Goal: Transaction & Acquisition: Purchase product/service

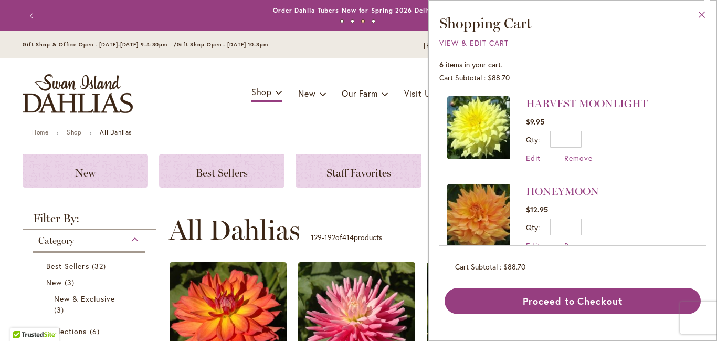
click at [700, 17] on button "Close" at bounding box center [701, 17] width 29 height 33
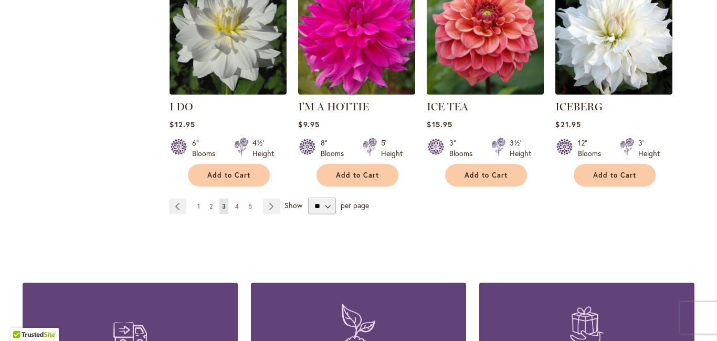
scroll to position [3733, 0]
click at [239, 199] on link "Page 4" at bounding box center [236, 207] width 9 height 16
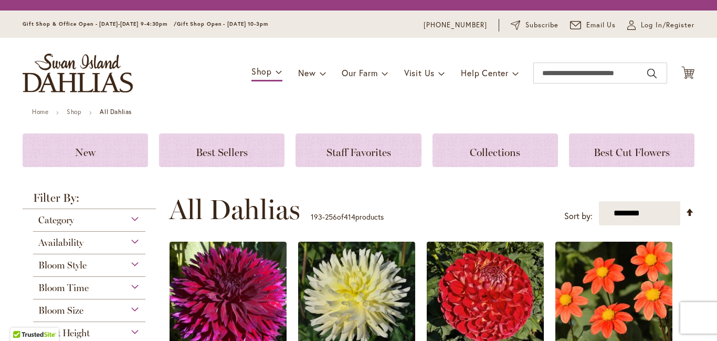
scroll to position [170, 0]
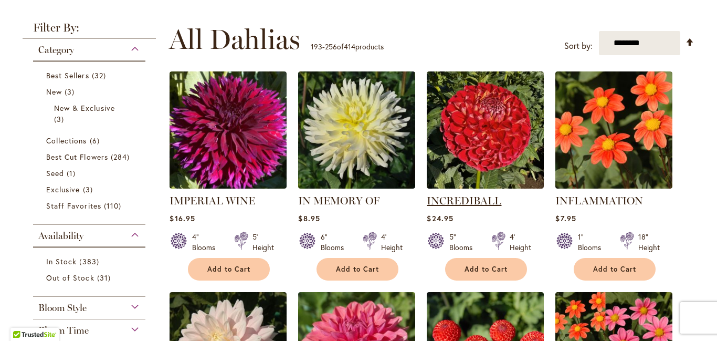
click at [461, 207] on link "INCREDIBALL" at bounding box center [464, 200] width 75 height 13
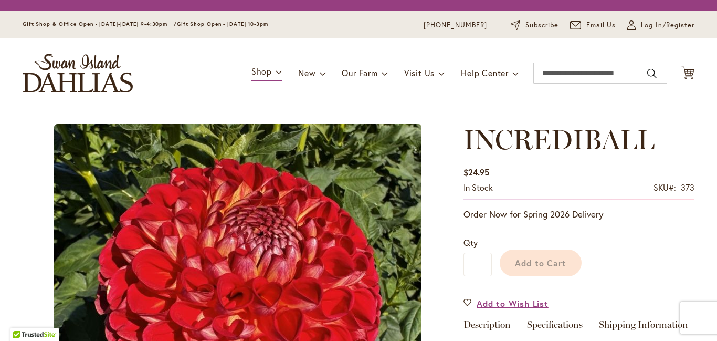
click at [702, 108] on div "Toggle Nav Shop Dahlia Tubers Collections Fresh Cut Dahlias Gardening Supplies …" at bounding box center [358, 73] width 693 height 70
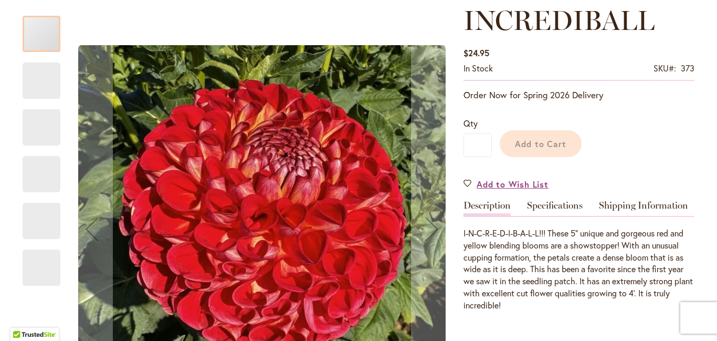
scroll to position [237, 0]
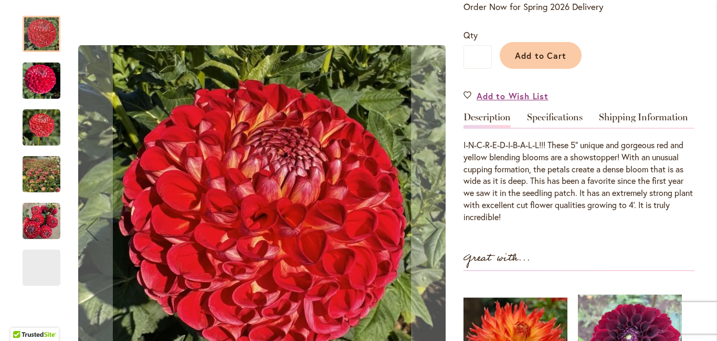
type input "**********"
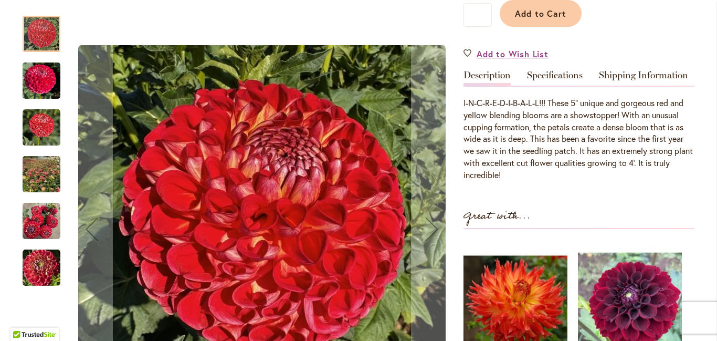
scroll to position [283, 0]
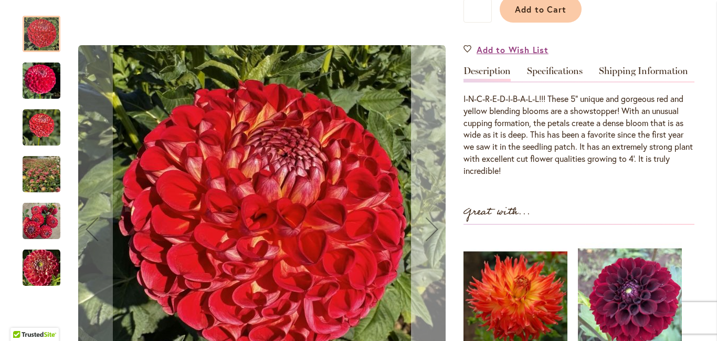
click at [433, 221] on div "Next" at bounding box center [432, 229] width 42 height 42
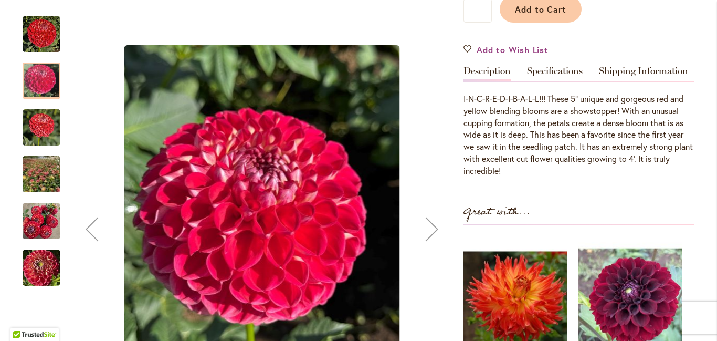
click at [433, 221] on div "Next" at bounding box center [432, 229] width 42 height 42
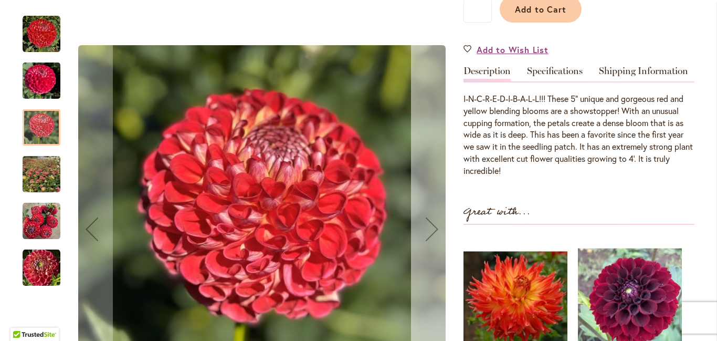
click at [433, 221] on div "Next" at bounding box center [432, 229] width 42 height 42
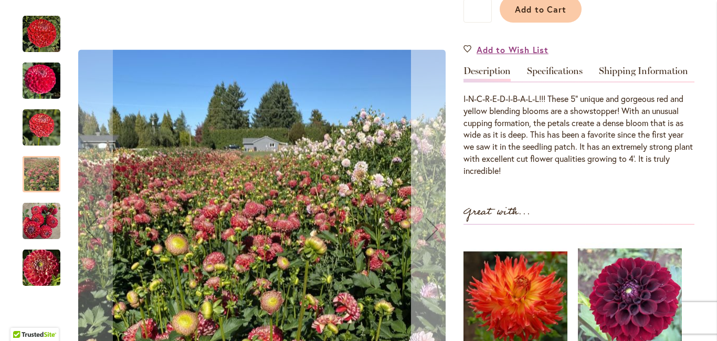
click at [433, 221] on div "Next" at bounding box center [432, 229] width 42 height 42
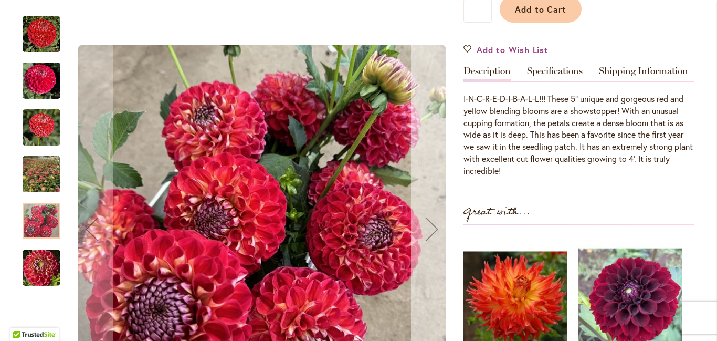
click at [433, 221] on div "Next" at bounding box center [432, 229] width 42 height 42
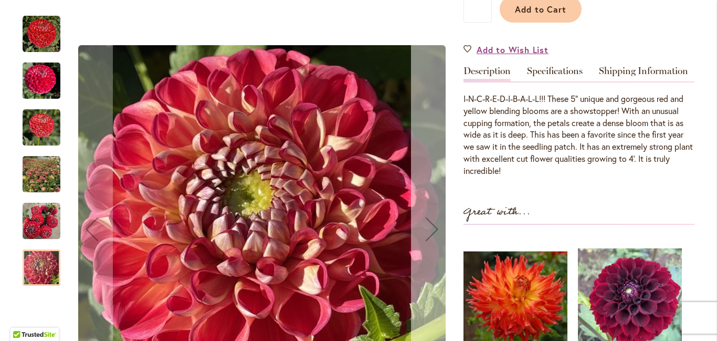
click at [433, 221] on div "Next" at bounding box center [432, 229] width 42 height 42
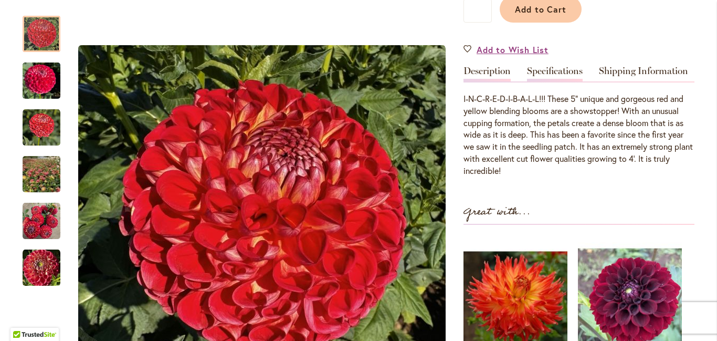
click at [558, 81] on link "Specifications" at bounding box center [555, 73] width 56 height 15
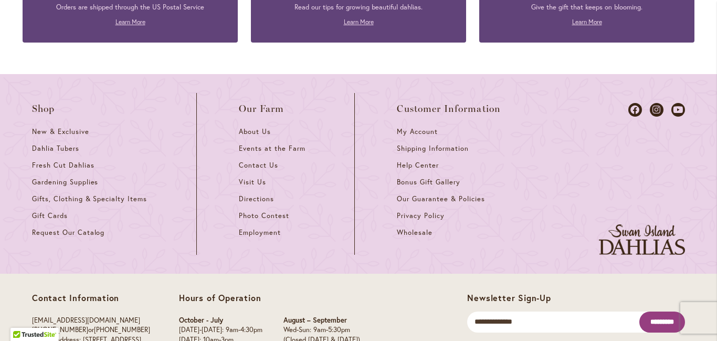
scroll to position [1447, 0]
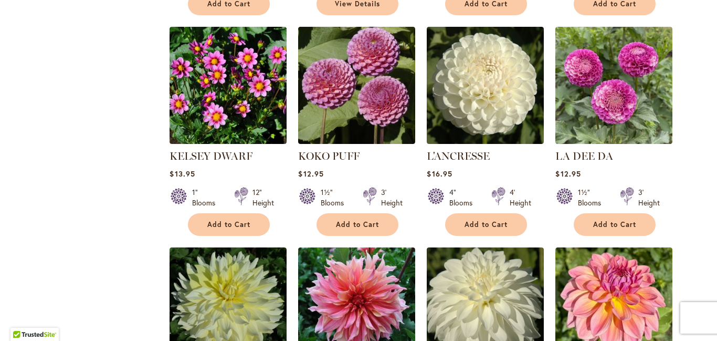
scroll to position [1572, 0]
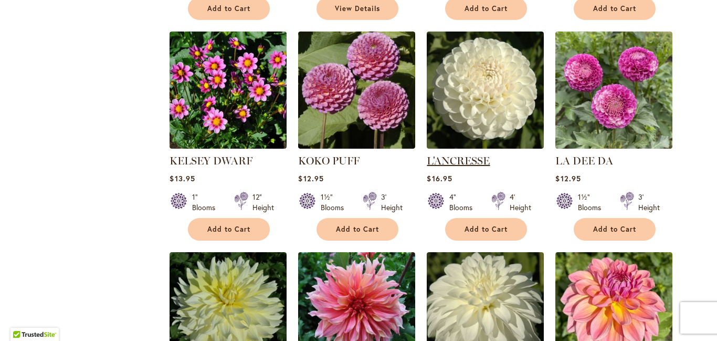
click at [454, 154] on link "L'ANCRESSE" at bounding box center [458, 160] width 63 height 13
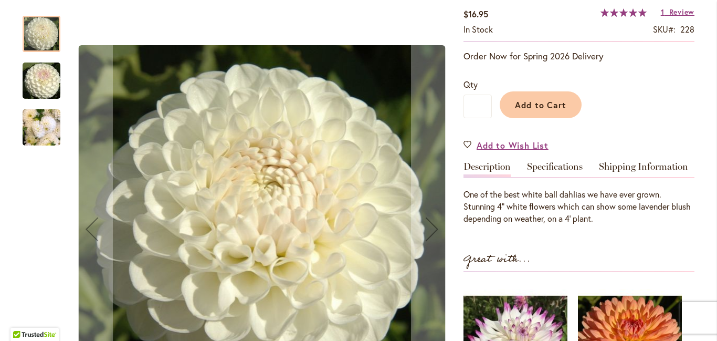
scroll to position [192, 0]
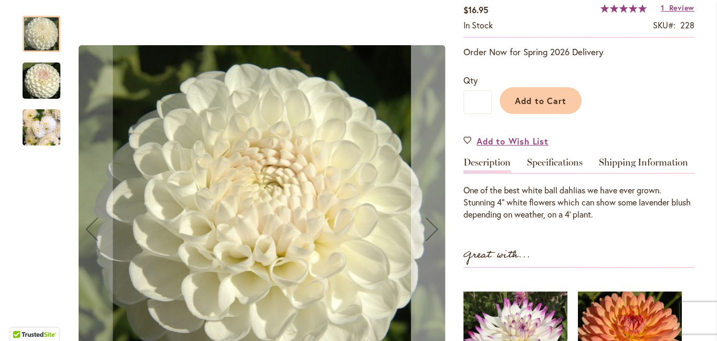
type input "**********"
click at [431, 232] on div "Next" at bounding box center [432, 229] width 42 height 42
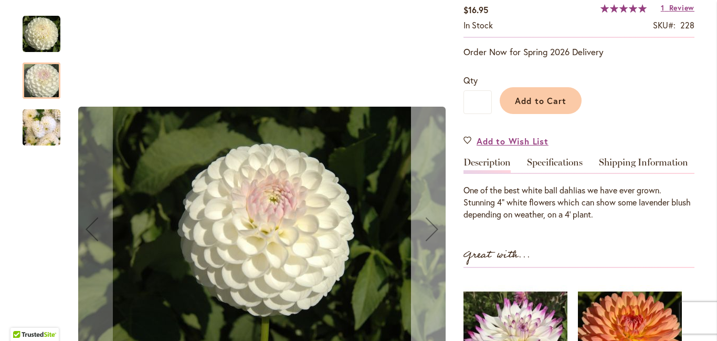
click at [431, 232] on div "Next" at bounding box center [432, 229] width 42 height 42
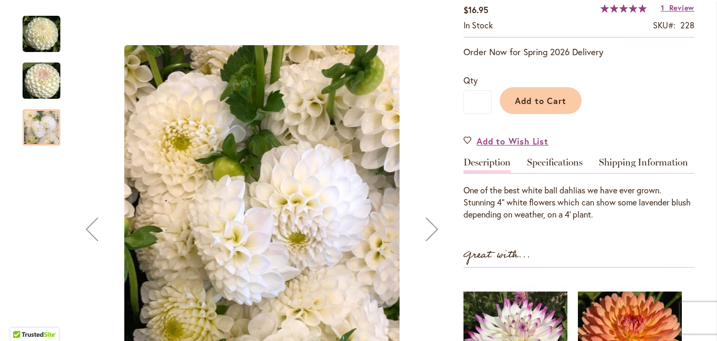
click at [431, 232] on div "Next" at bounding box center [432, 229] width 42 height 42
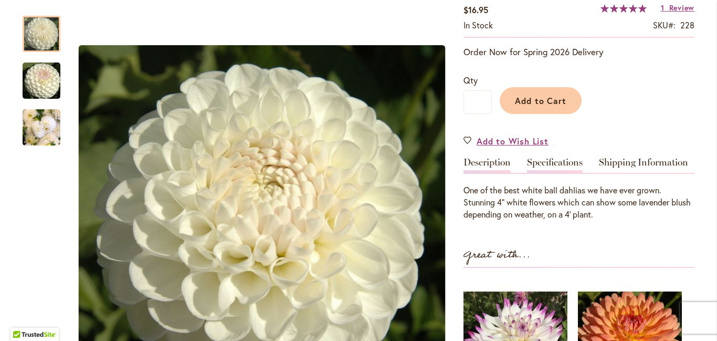
click at [574, 168] on link "Specifications" at bounding box center [555, 164] width 56 height 15
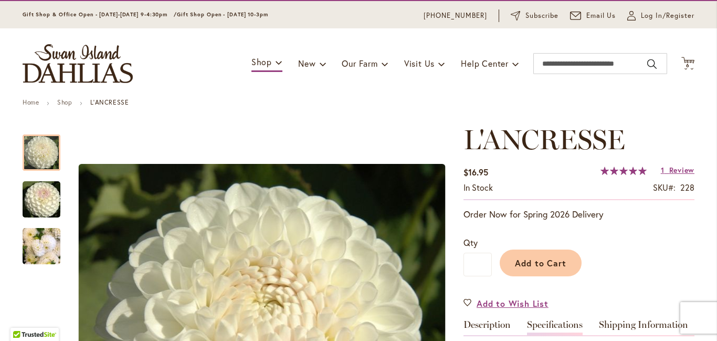
scroll to position [29, 0]
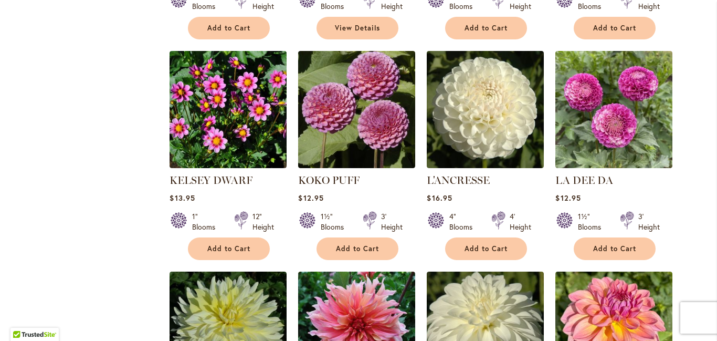
scroll to position [1576, 0]
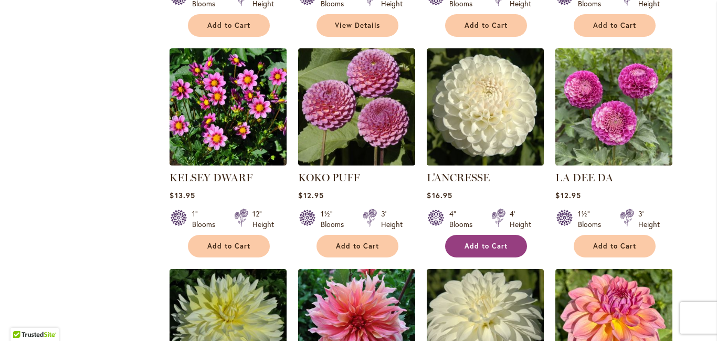
type input "**********"
click at [482, 241] on span "Add to Cart" at bounding box center [485, 245] width 43 height 9
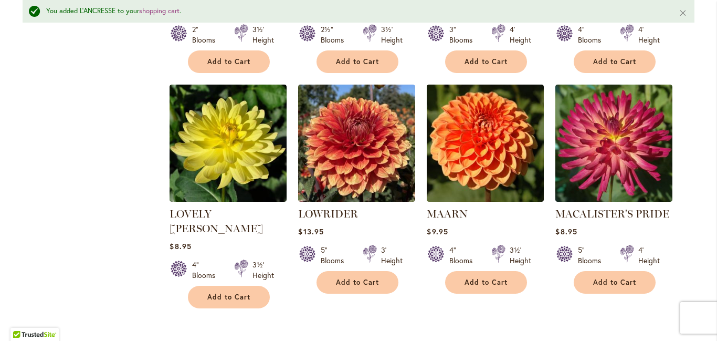
scroll to position [2936, 0]
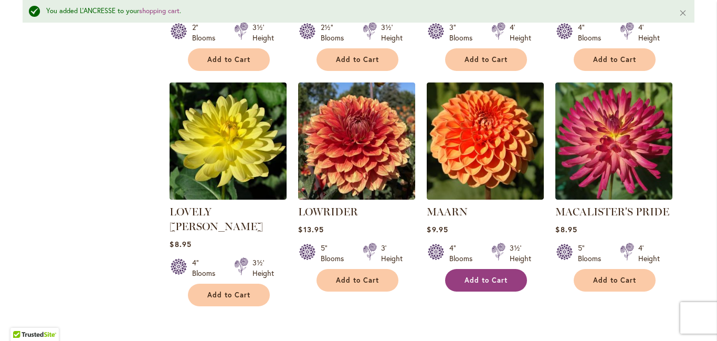
click at [474, 269] on button "Add to Cart" at bounding box center [486, 280] width 82 height 23
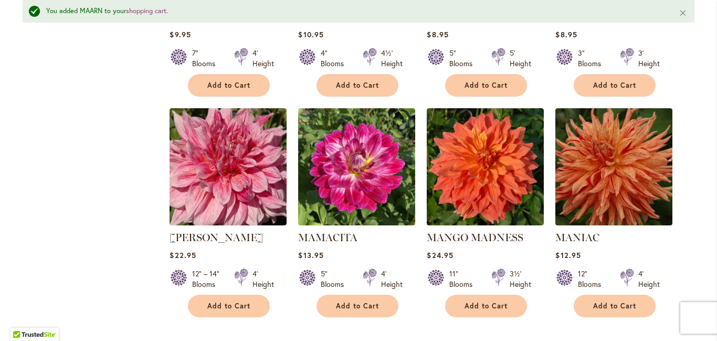
scroll to position [3368, 0]
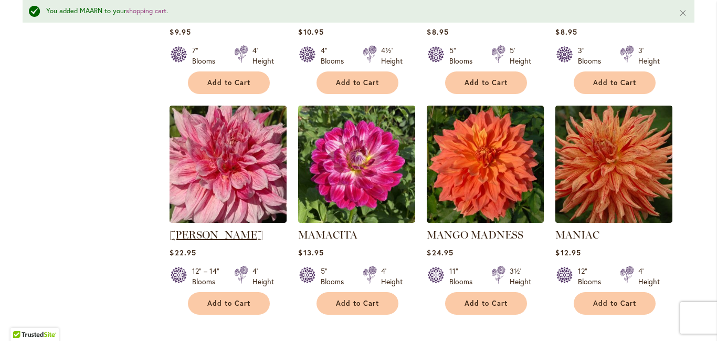
click at [181, 228] on link "[PERSON_NAME]" at bounding box center [215, 234] width 93 height 13
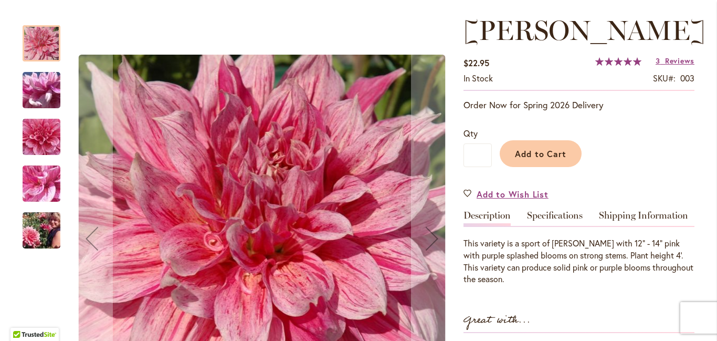
scroll to position [183, 0]
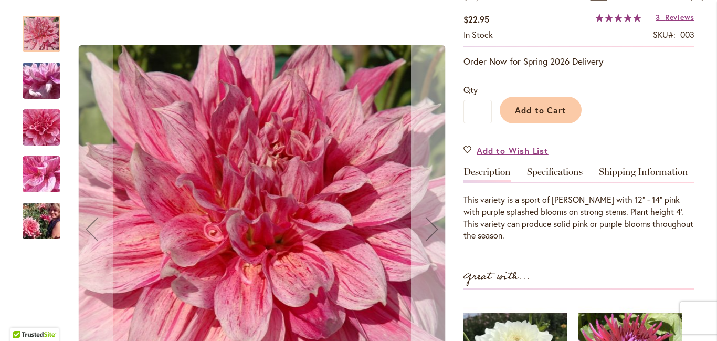
type input "**********"
click at [431, 225] on div "Next" at bounding box center [432, 229] width 42 height 42
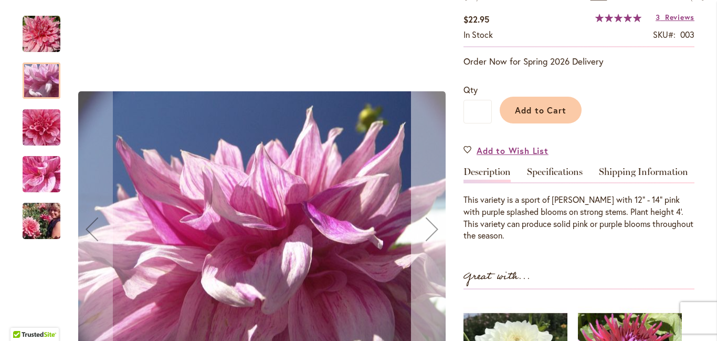
click at [431, 225] on div "Next" at bounding box center [432, 229] width 42 height 42
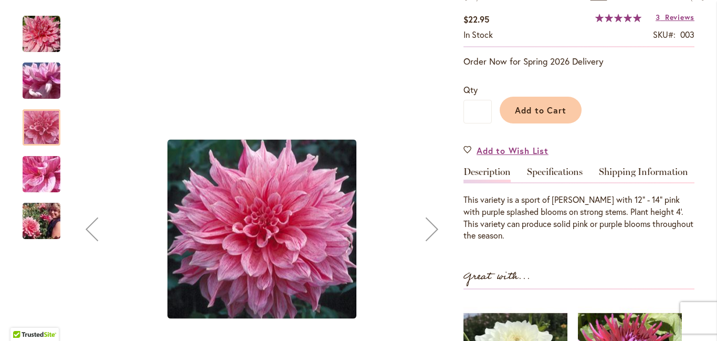
click at [431, 225] on div "Next" at bounding box center [432, 229] width 42 height 42
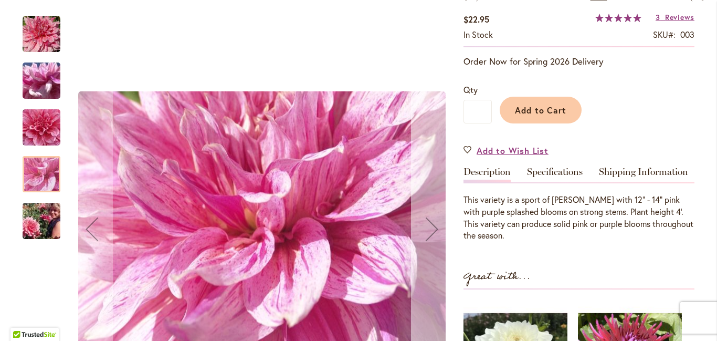
click at [431, 225] on div "Next" at bounding box center [432, 229] width 42 height 42
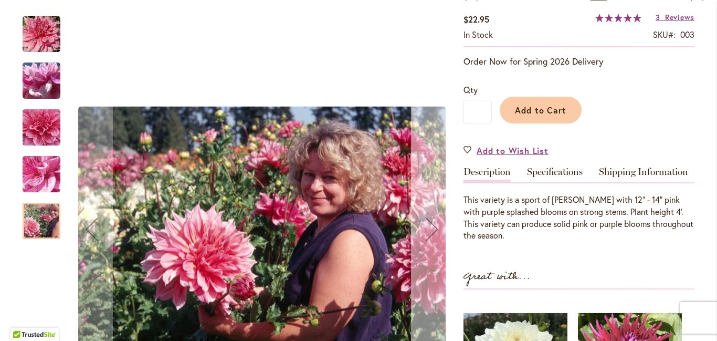
click at [431, 225] on div "Next" at bounding box center [432, 229] width 42 height 42
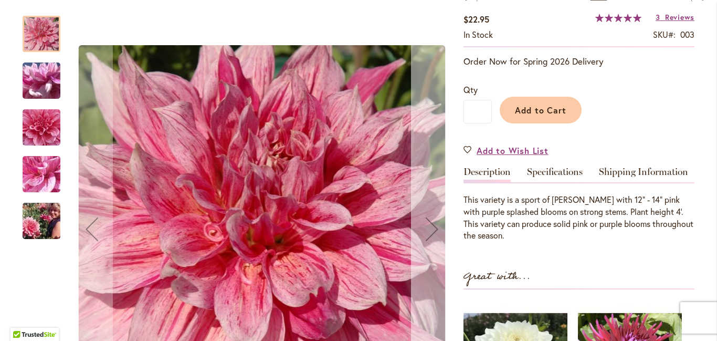
click at [431, 225] on div "Next" at bounding box center [432, 229] width 42 height 42
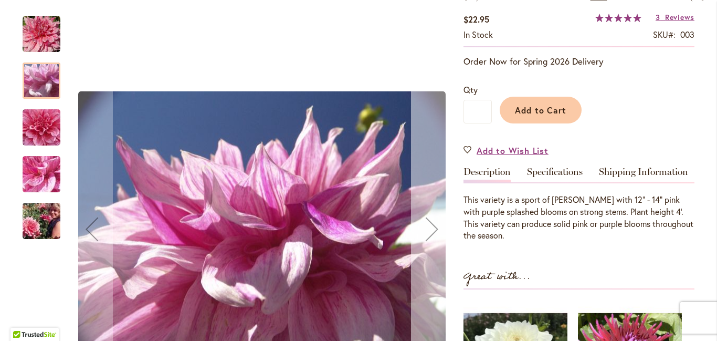
click at [431, 225] on div "Next" at bounding box center [432, 229] width 42 height 42
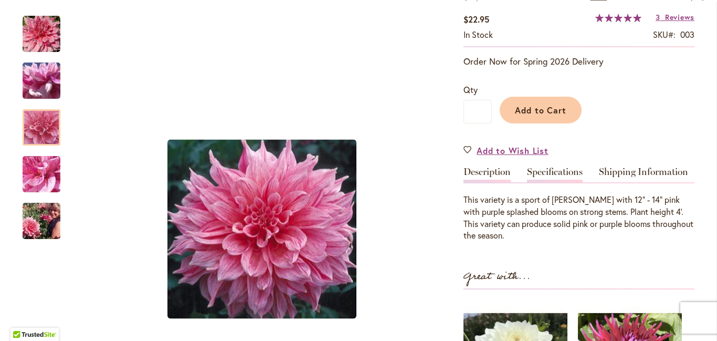
click at [568, 181] on link "Specifications" at bounding box center [555, 174] width 56 height 15
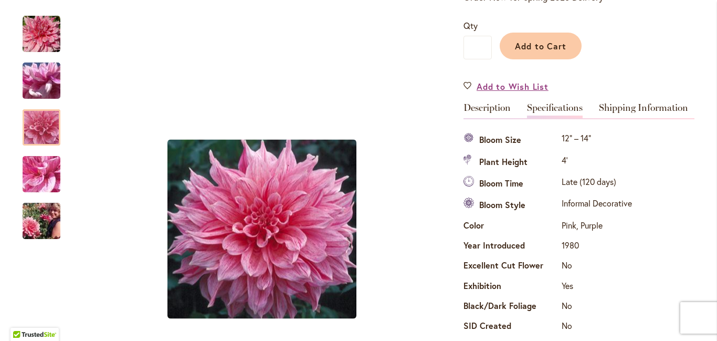
scroll to position [0, 0]
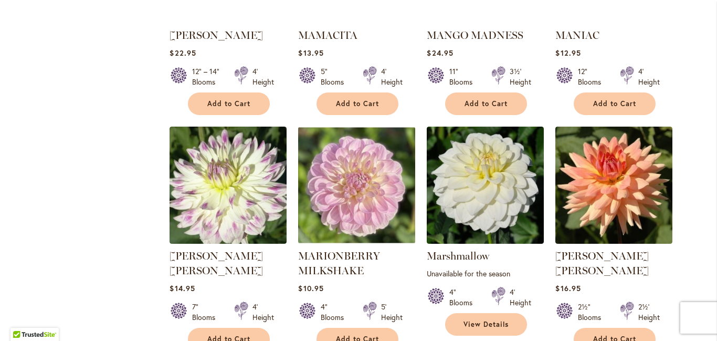
scroll to position [3555, 0]
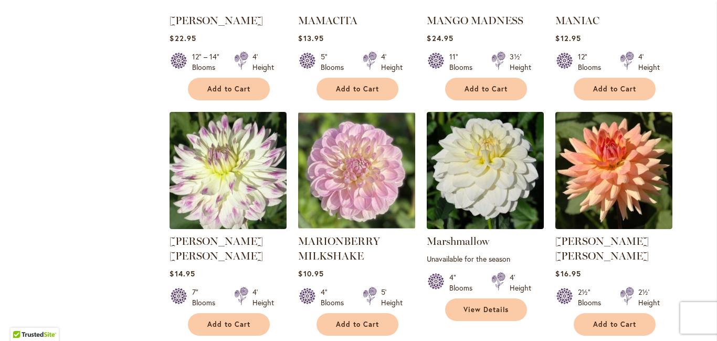
type input "**********"
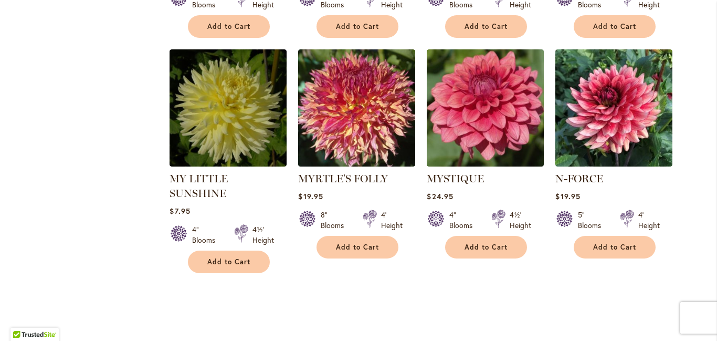
scroll to position [1330, 0]
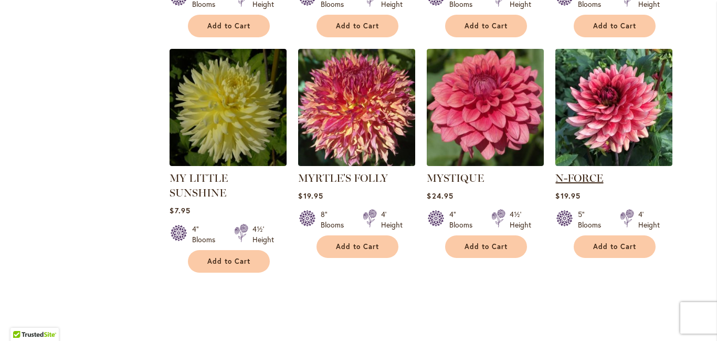
type input "**********"
click at [581, 173] on link "N-FORCE" at bounding box center [579, 178] width 48 height 13
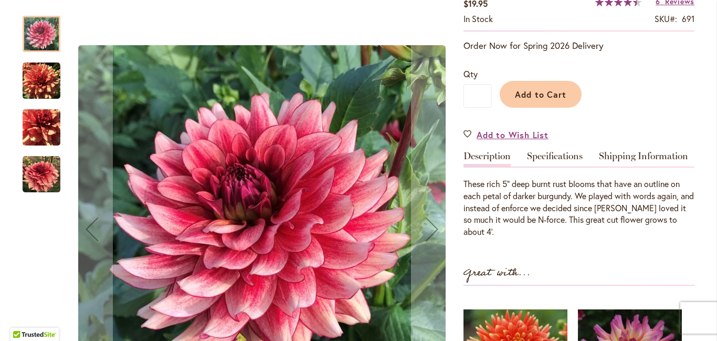
scroll to position [207, 0]
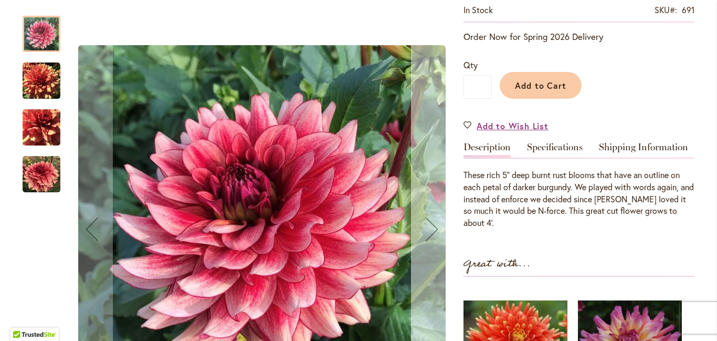
type input "**********"
click at [431, 228] on div "Next" at bounding box center [432, 229] width 42 height 42
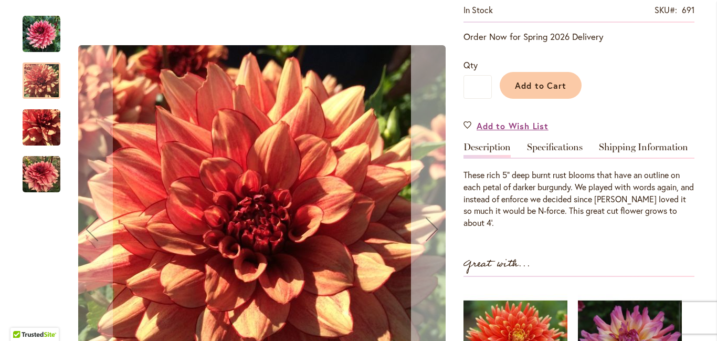
click at [431, 228] on div "Next" at bounding box center [432, 229] width 42 height 42
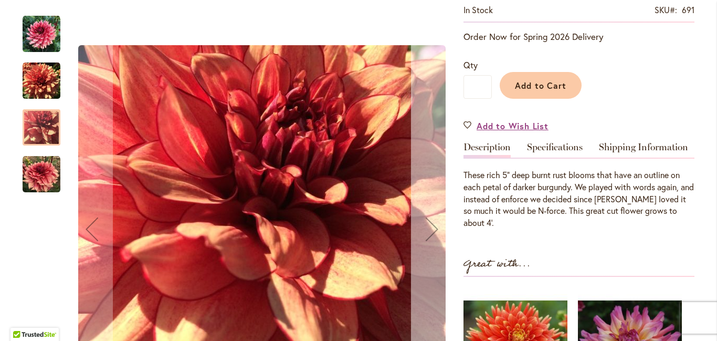
click at [431, 228] on div "Next" at bounding box center [432, 229] width 42 height 42
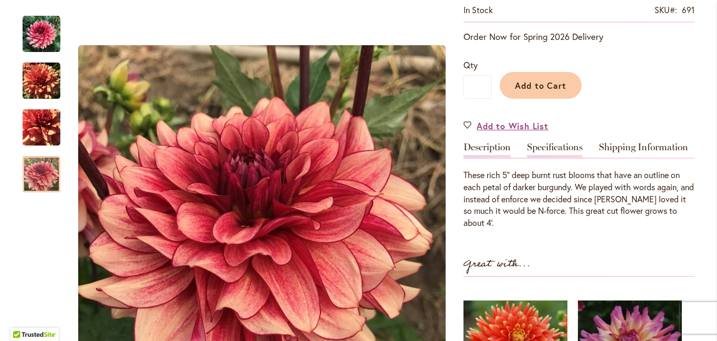
click at [575, 155] on link "Specifications" at bounding box center [555, 149] width 56 height 15
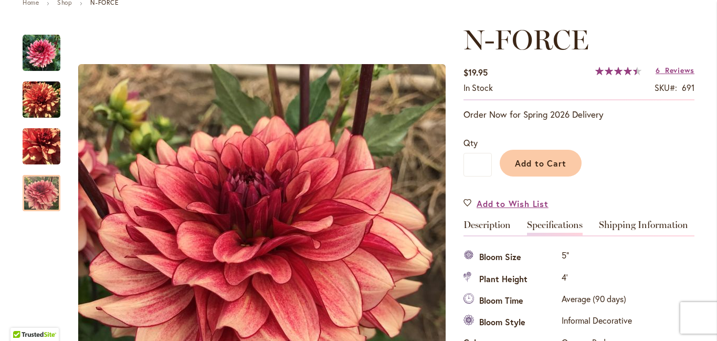
scroll to position [125, 0]
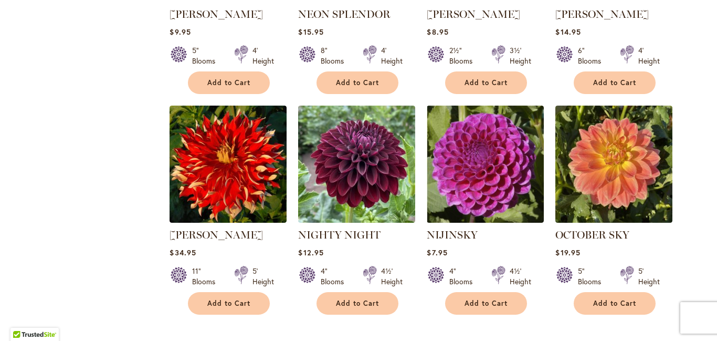
scroll to position [1707, 0]
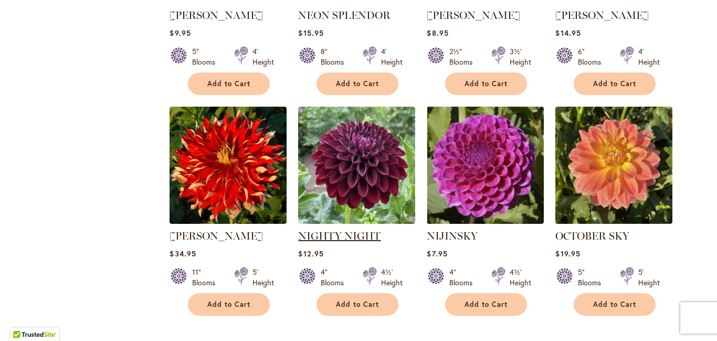
click at [359, 229] on link "NIGHTY NIGHT" at bounding box center [339, 235] width 82 height 13
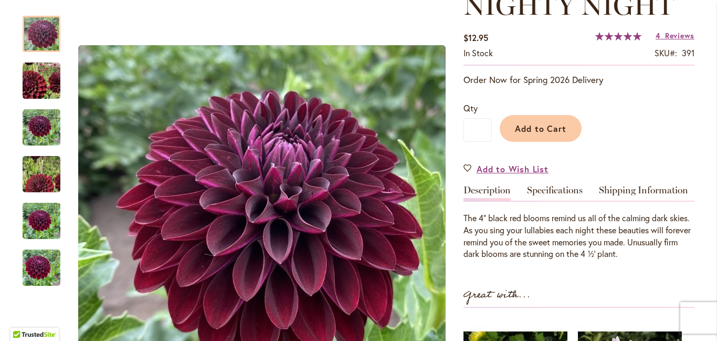
scroll to position [166, 0]
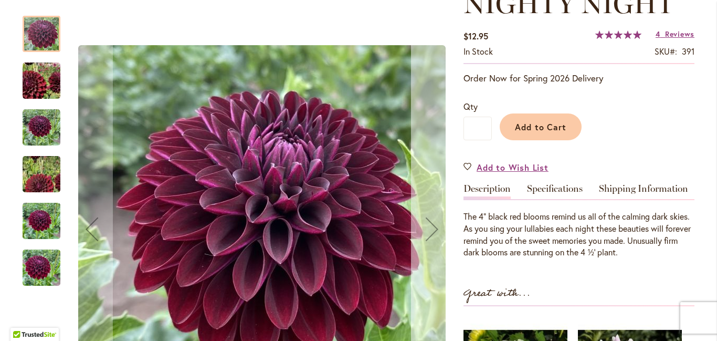
type input "**********"
click at [432, 229] on div "Next" at bounding box center [432, 229] width 42 height 42
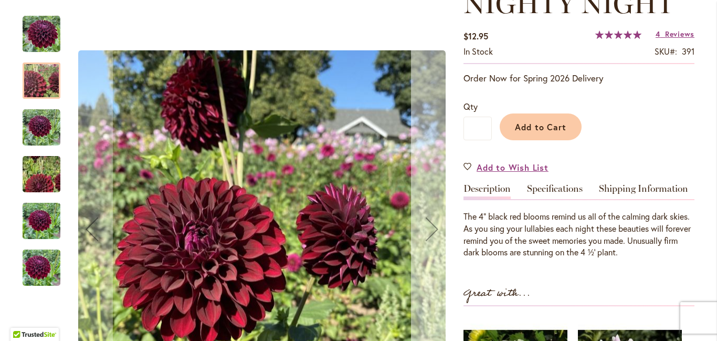
click at [432, 229] on div "Next" at bounding box center [432, 229] width 42 height 42
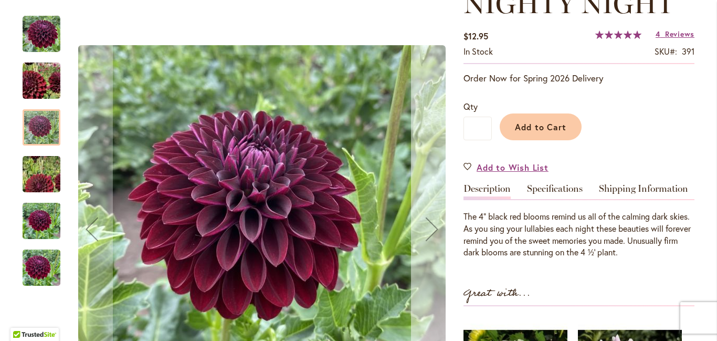
click at [432, 229] on div "Next" at bounding box center [432, 229] width 42 height 42
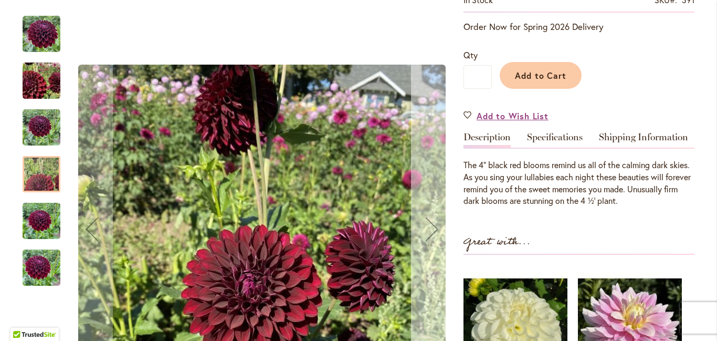
scroll to position [216, 0]
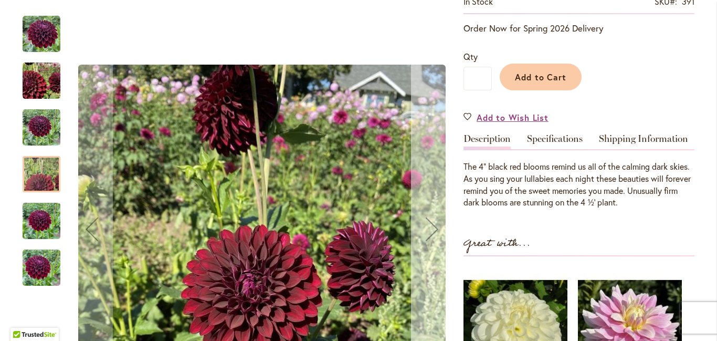
click at [432, 229] on div "Next" at bounding box center [432, 229] width 42 height 42
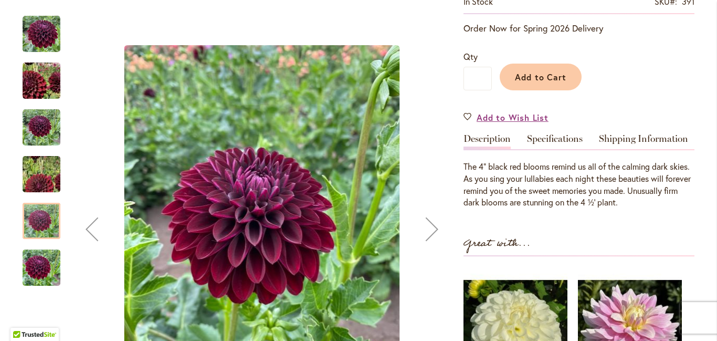
click at [432, 229] on div "Next" at bounding box center [432, 229] width 42 height 42
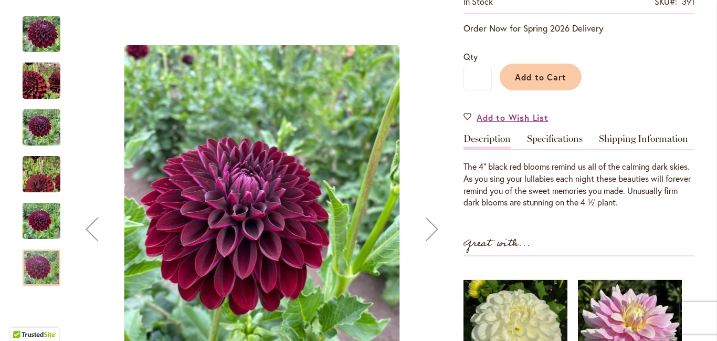
click at [432, 229] on div "Next" at bounding box center [432, 229] width 42 height 42
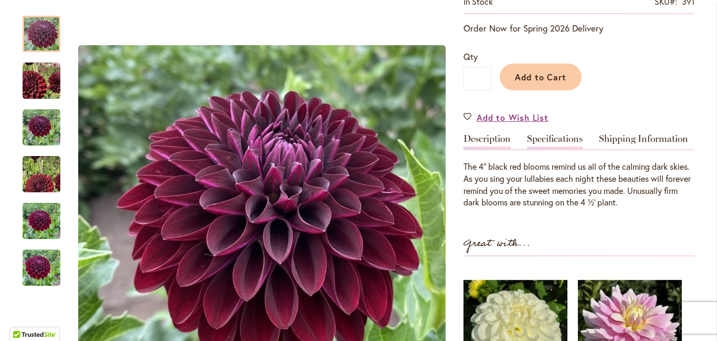
click at [546, 148] on link "Specifications" at bounding box center [555, 141] width 56 height 15
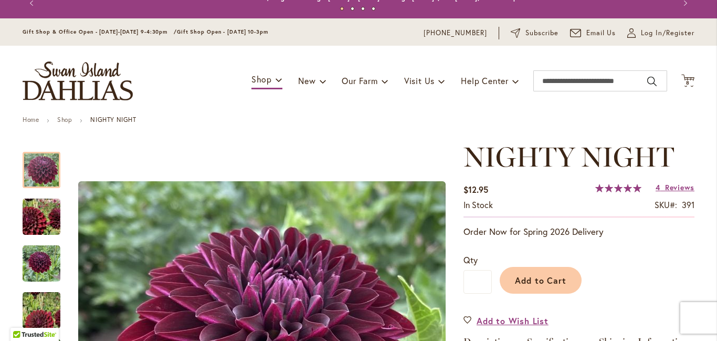
scroll to position [0, 0]
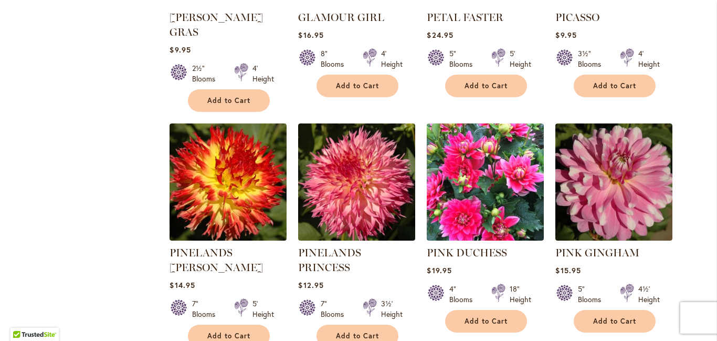
scroll to position [3313, 0]
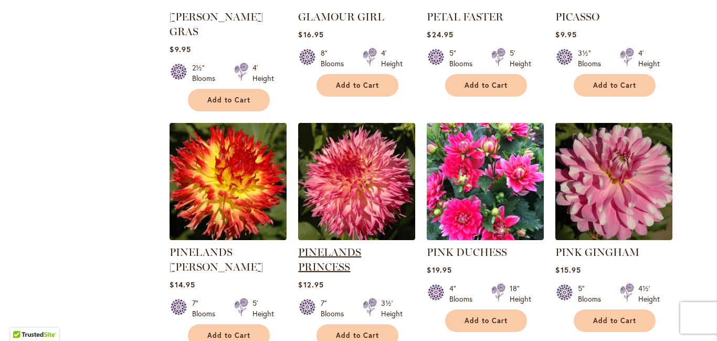
type input "**********"
click at [361, 246] on link "PINELANDS PRINCESS" at bounding box center [329, 259] width 63 height 27
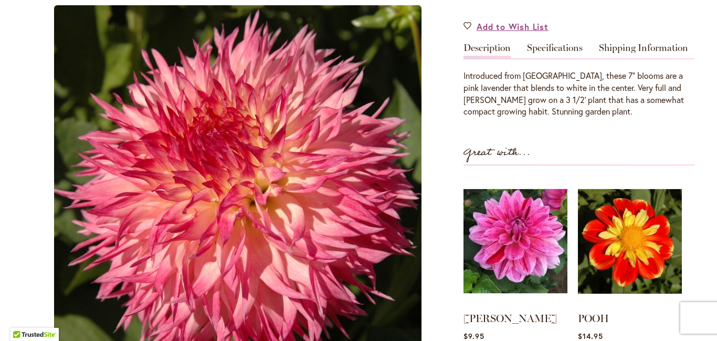
scroll to position [358, 0]
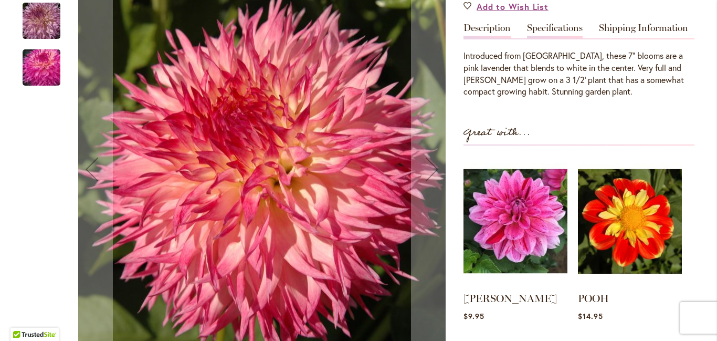
type input "**********"
click at [568, 36] on link "Specifications" at bounding box center [555, 30] width 56 height 15
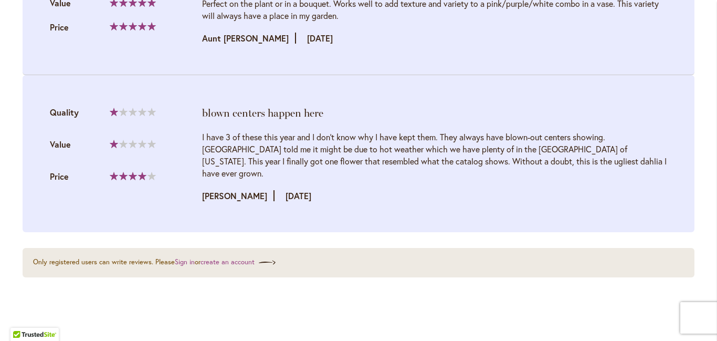
scroll to position [1909, 0]
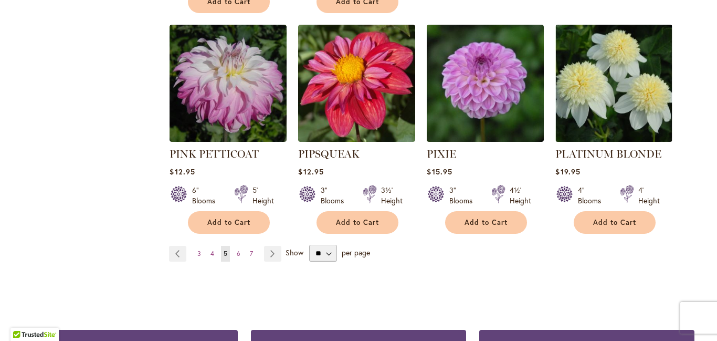
scroll to position [3637, 0]
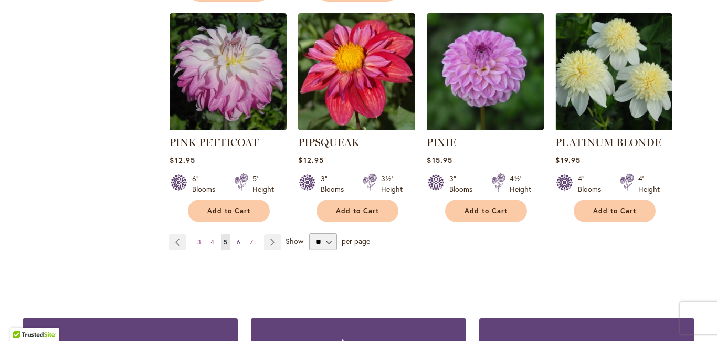
click at [238, 238] on span "6" at bounding box center [239, 242] width 4 height 8
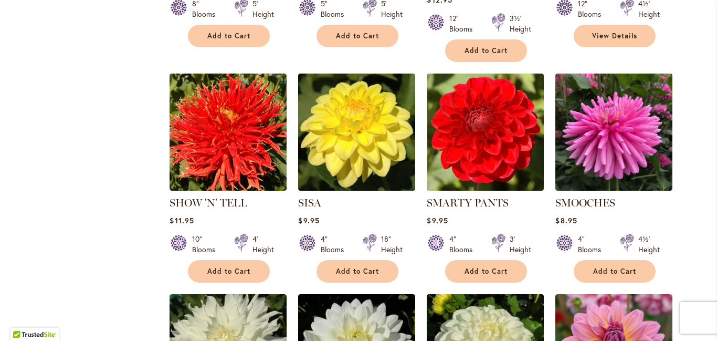
scroll to position [1546, 0]
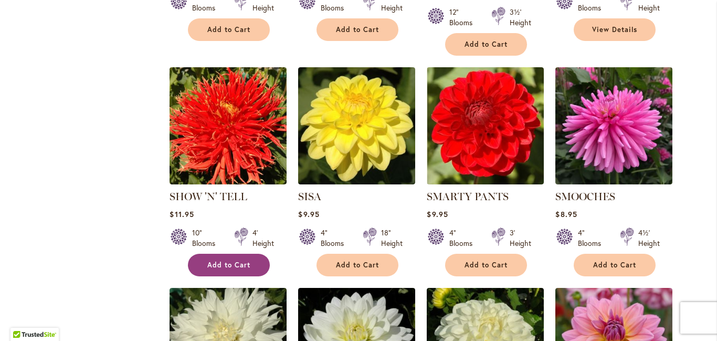
type input "**********"
click at [225, 260] on span "Add to Cart" at bounding box center [228, 264] width 43 height 9
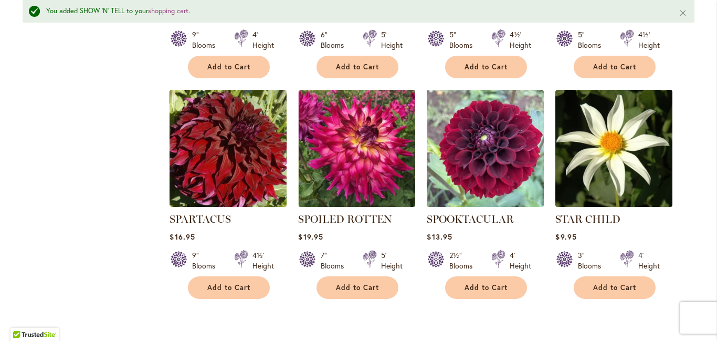
scroll to position [1995, 0]
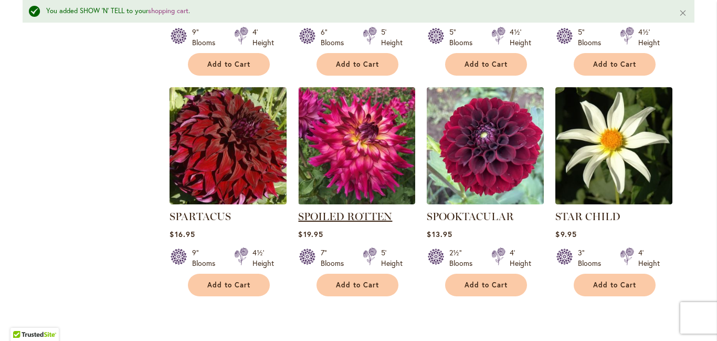
click at [346, 210] on link "SPOILED ROTTEN" at bounding box center [345, 216] width 94 height 13
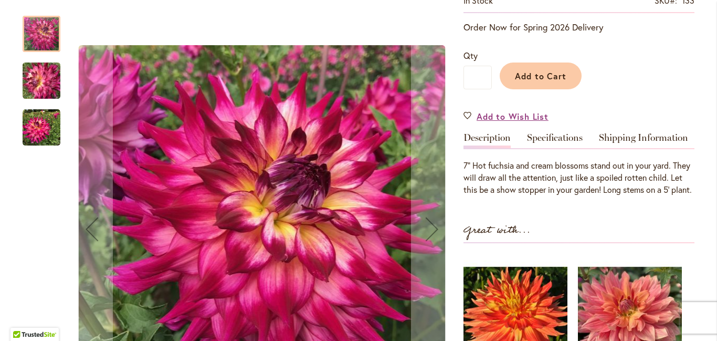
scroll to position [250, 0]
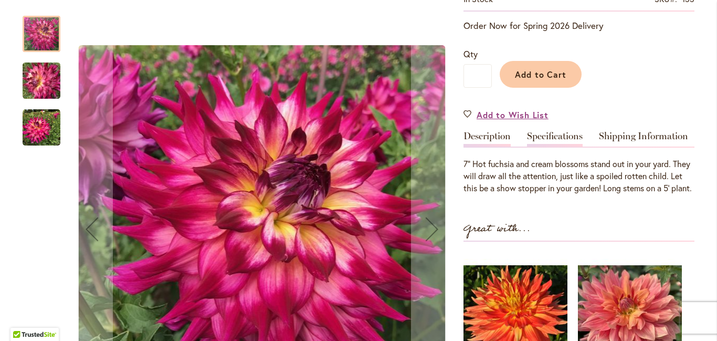
type input "**********"
click at [578, 144] on link "Specifications" at bounding box center [555, 138] width 56 height 15
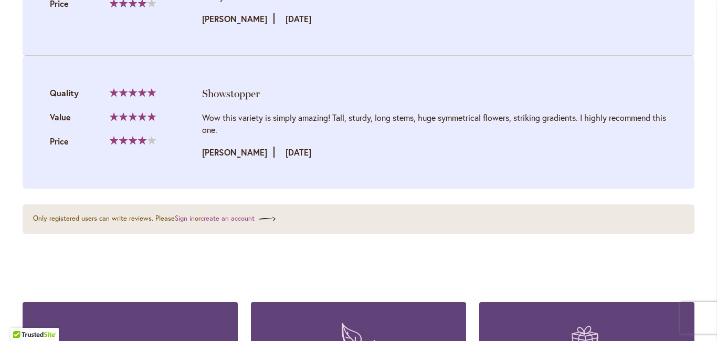
scroll to position [2370, 0]
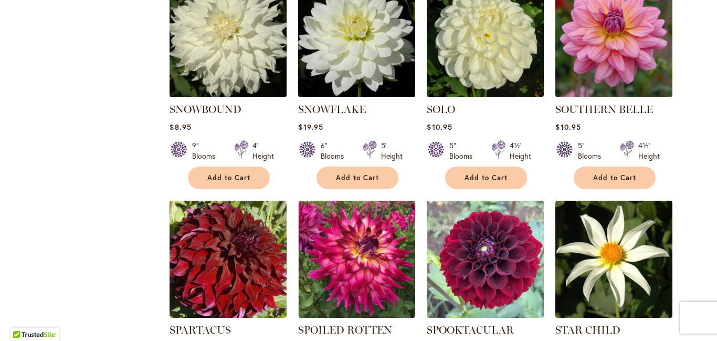
scroll to position [1954, 0]
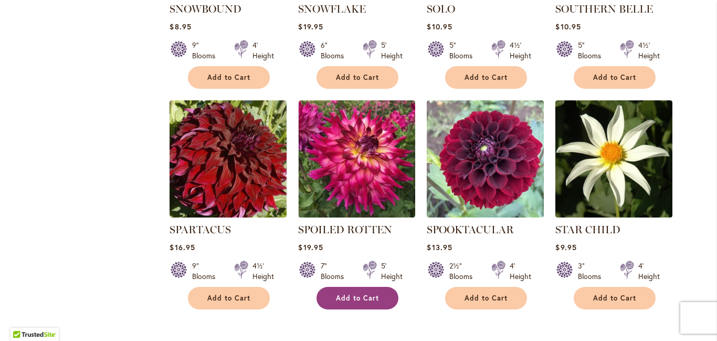
type input "**********"
click at [301, 292] on div "Add to Cart" at bounding box center [357, 298] width 116 height 23
click at [348, 293] on span "Add to Cart" at bounding box center [357, 297] width 43 height 9
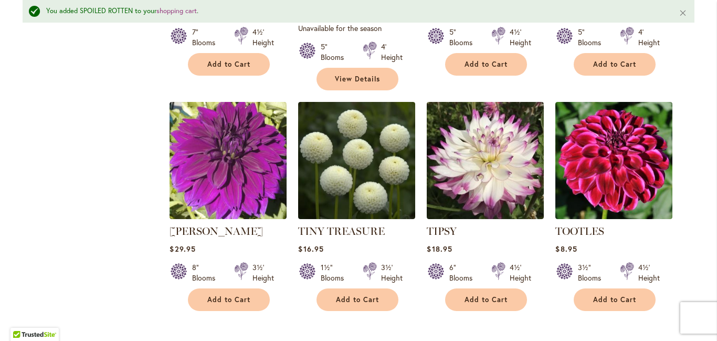
scroll to position [3336, 0]
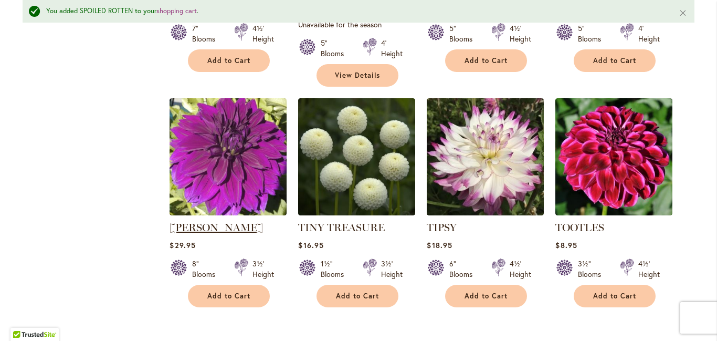
click at [212, 221] on link "[PERSON_NAME]" at bounding box center [215, 227] width 93 height 13
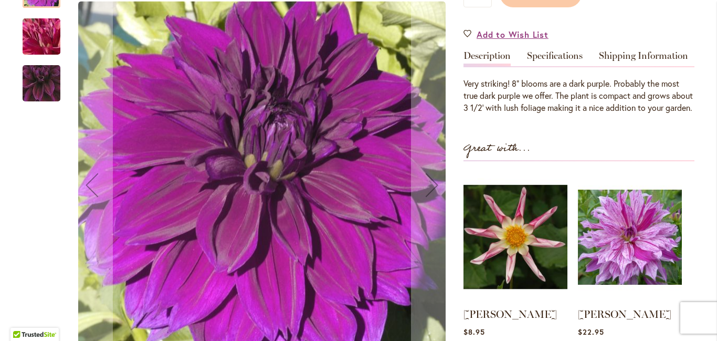
scroll to position [302, 0]
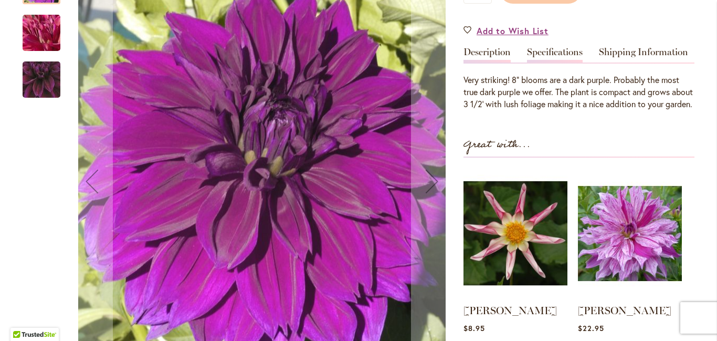
type input "**********"
click at [550, 62] on link "Specifications" at bounding box center [555, 54] width 56 height 15
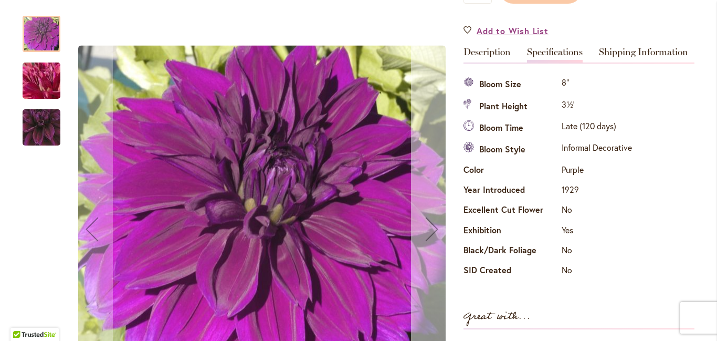
click at [431, 223] on div "Next" at bounding box center [432, 229] width 42 height 42
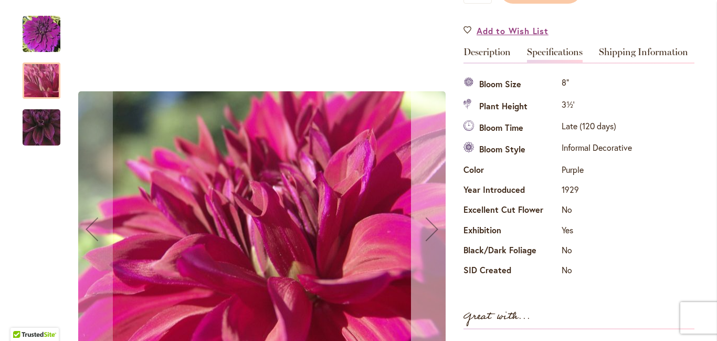
click at [431, 223] on div "Next" at bounding box center [432, 229] width 42 height 42
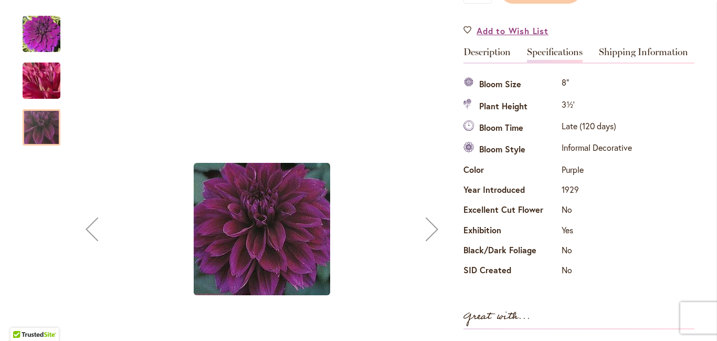
click at [431, 227] on div "Next" at bounding box center [432, 229] width 42 height 42
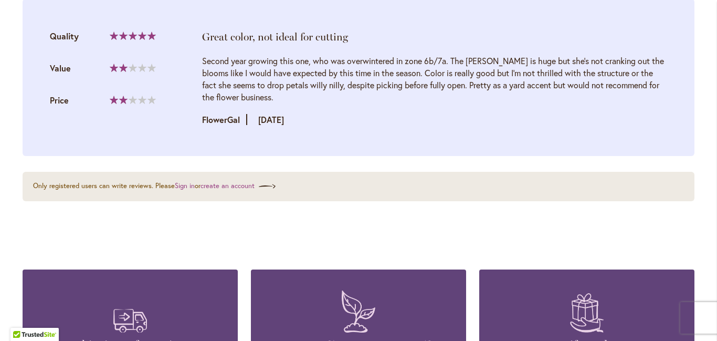
scroll to position [1734, 0]
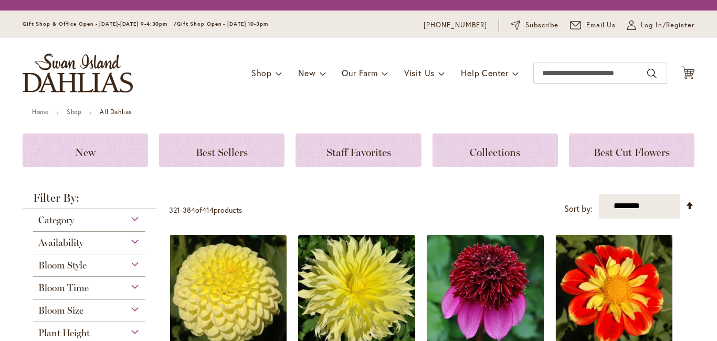
click at [709, 108] on header "Skip to Content Gift Shop & Office Open - [DATE]-[DATE] 9-4:30pm / Gift Shop Op…" at bounding box center [358, 59] width 717 height 98
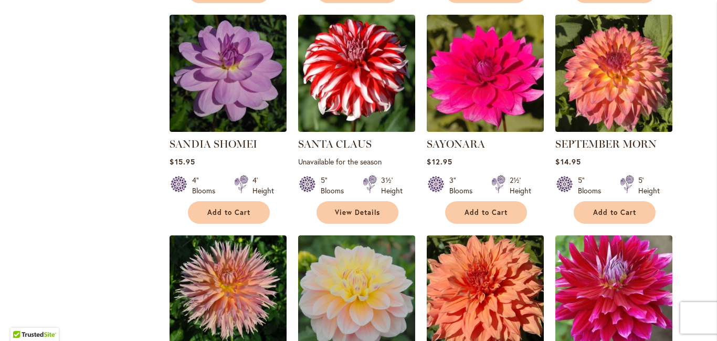
scroll to position [1265, 0]
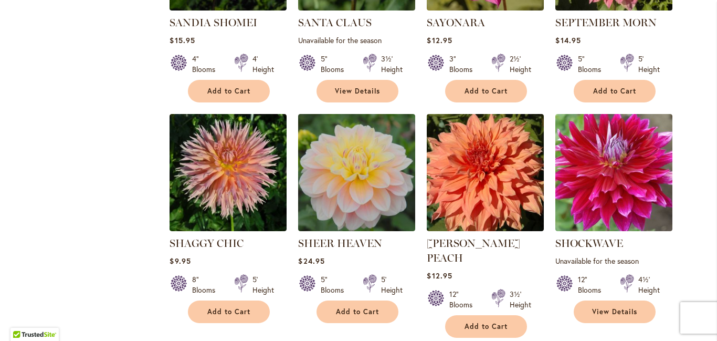
type input "**********"
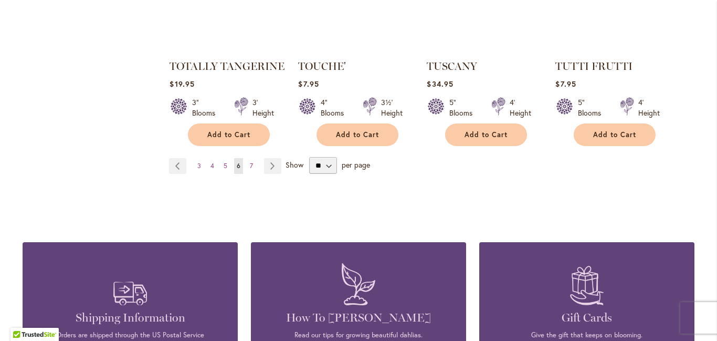
scroll to position [3693, 0]
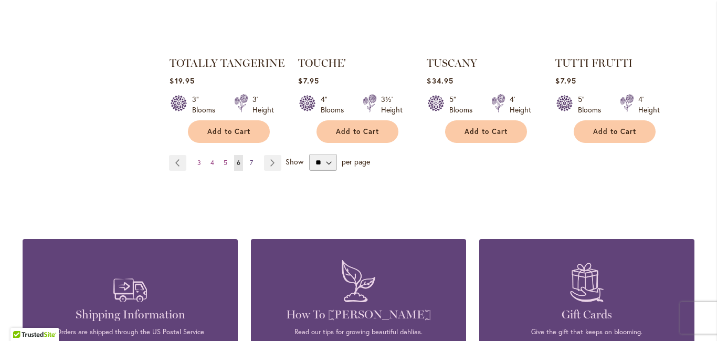
click at [250, 158] on span "7" at bounding box center [251, 162] width 3 height 8
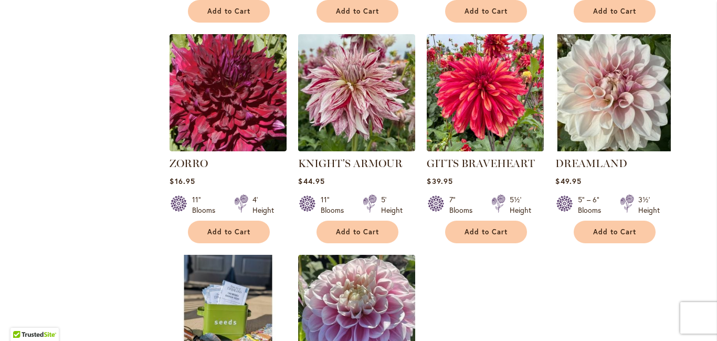
scroll to position [1565, 0]
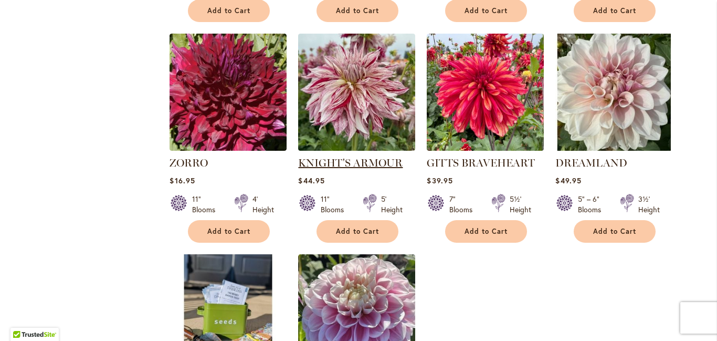
type input "**********"
click at [356, 156] on link "KNIGHT'S ARMOUR" at bounding box center [350, 162] width 104 height 13
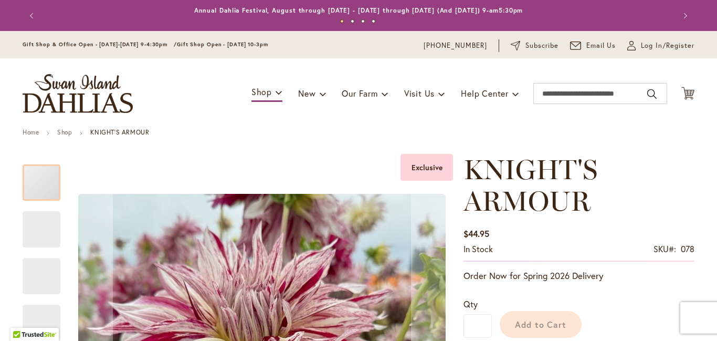
click at [707, 125] on header "Skip to Content Gift Shop & Office Open - [DATE]-[DATE] 9-4:30pm / Gift Shop Op…" at bounding box center [358, 80] width 717 height 98
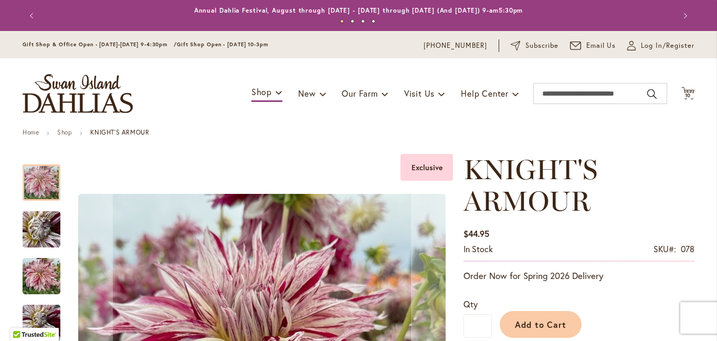
type input "**********"
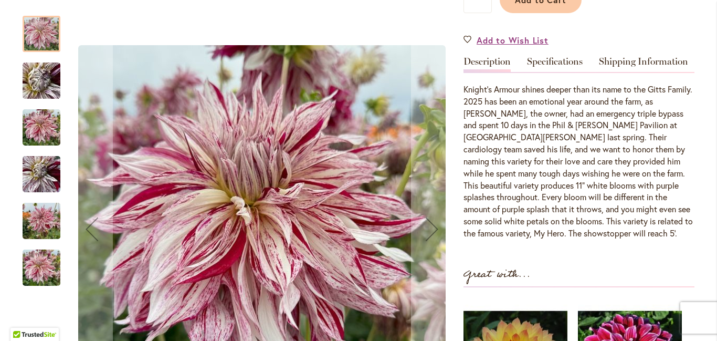
scroll to position [326, 0]
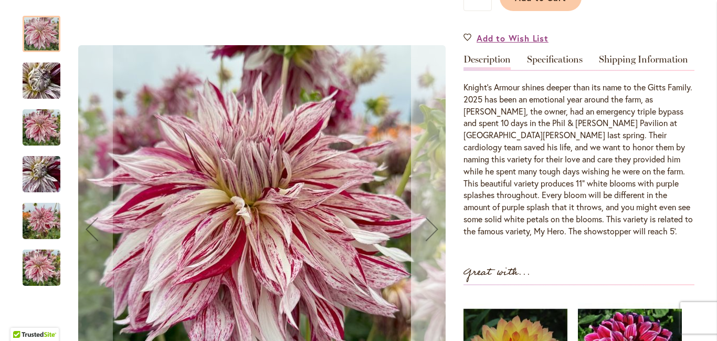
click at [432, 227] on div "Next" at bounding box center [432, 229] width 42 height 42
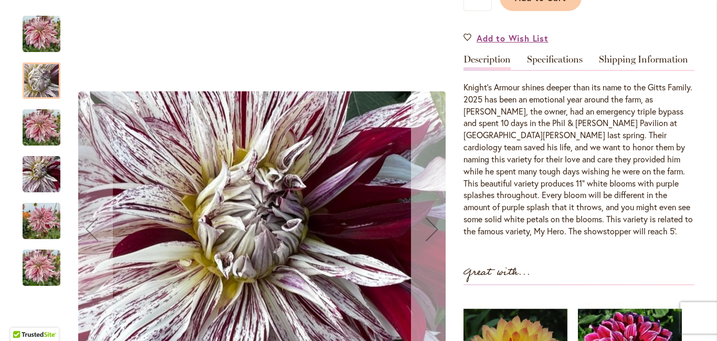
click at [432, 227] on div "Next" at bounding box center [432, 229] width 42 height 42
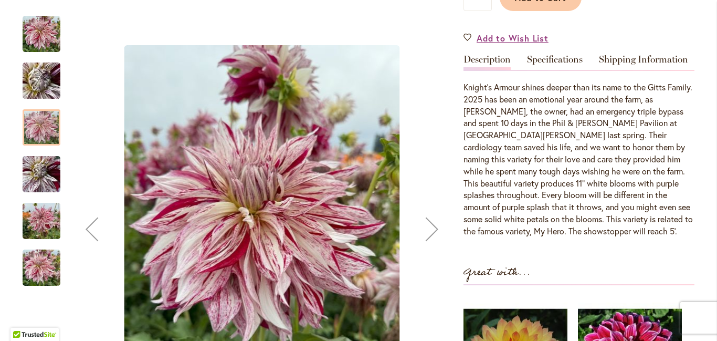
click at [432, 227] on div "Next" at bounding box center [432, 229] width 42 height 42
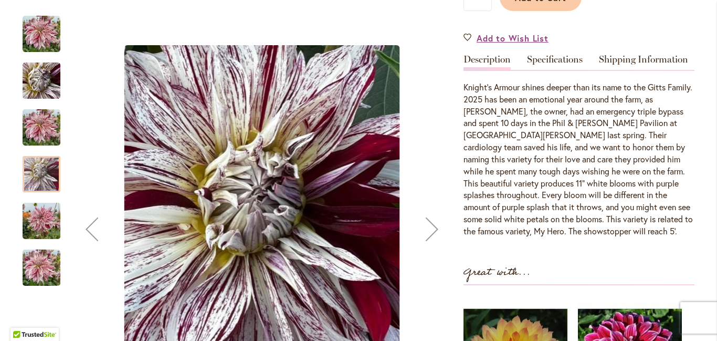
click at [432, 227] on div "Next" at bounding box center [432, 229] width 42 height 42
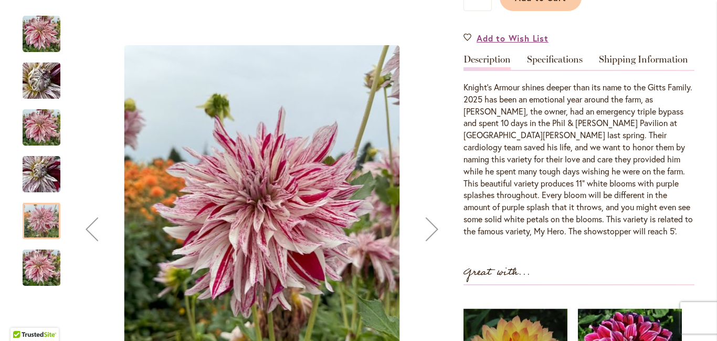
click at [432, 227] on div "Next" at bounding box center [432, 229] width 42 height 42
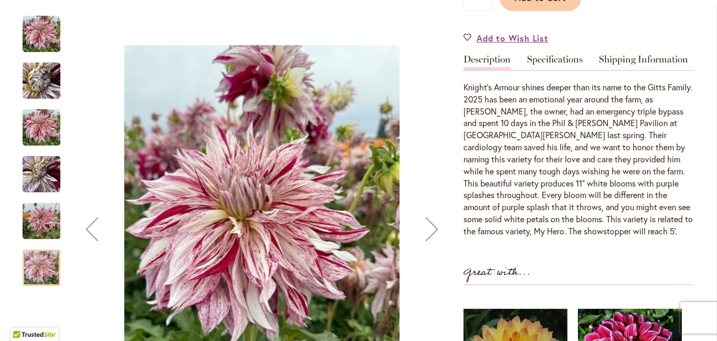
click at [432, 227] on div "Next" at bounding box center [432, 229] width 42 height 42
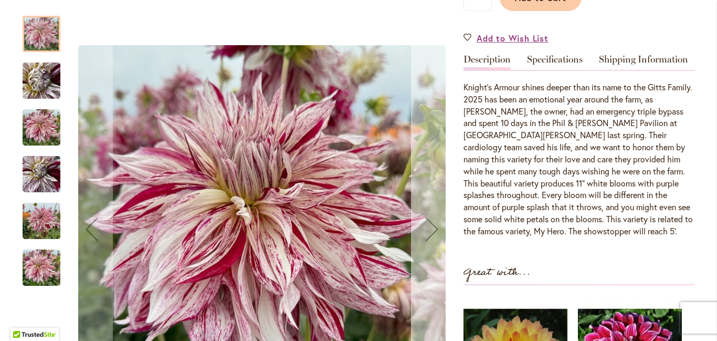
click at [432, 227] on div "Next" at bounding box center [432, 229] width 42 height 42
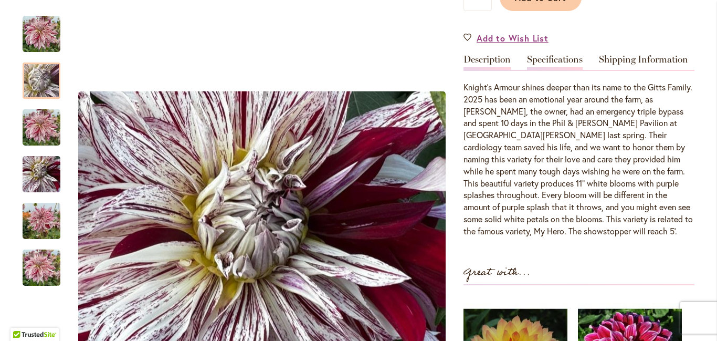
click at [574, 67] on link "Specifications" at bounding box center [555, 62] width 56 height 15
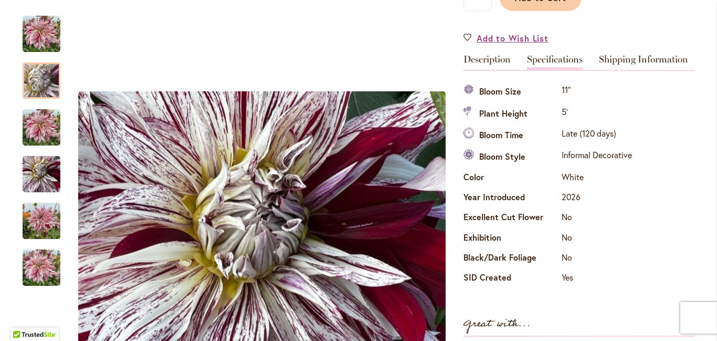
click at [677, 108] on div "Specifications Bloom Size 11" Plant Height 5' Bloom Time Late (120 days) Bloom …" at bounding box center [578, 184] width 231 height 207
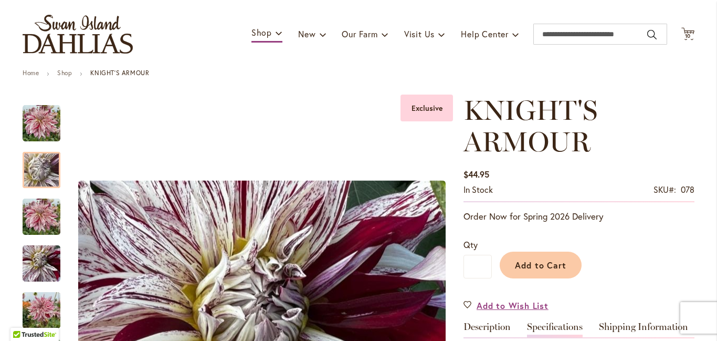
scroll to position [57, 0]
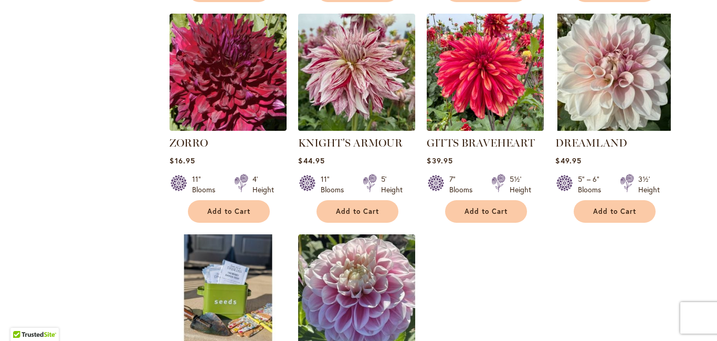
scroll to position [1525, 0]
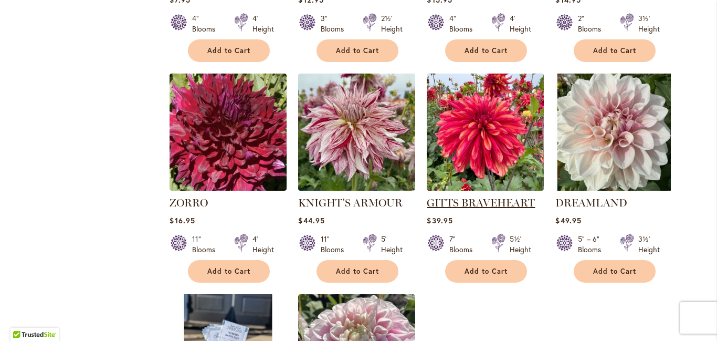
type input "**********"
click at [499, 196] on link "GITTS BRAVEHEART" at bounding box center [481, 202] width 108 height 13
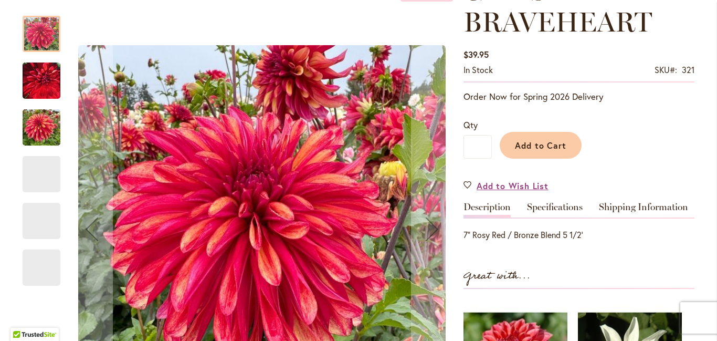
scroll to position [199, 0]
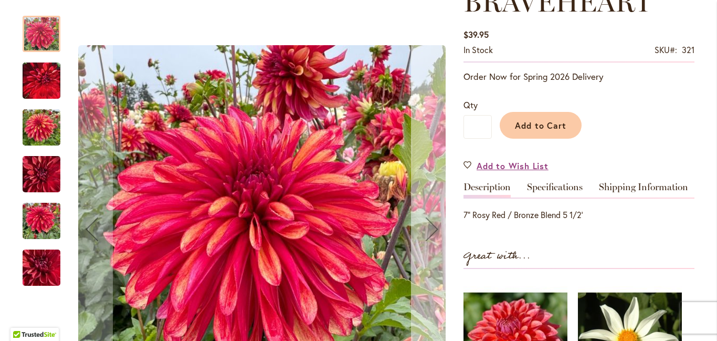
type input "**********"
click at [431, 229] on div "Next" at bounding box center [432, 229] width 42 height 42
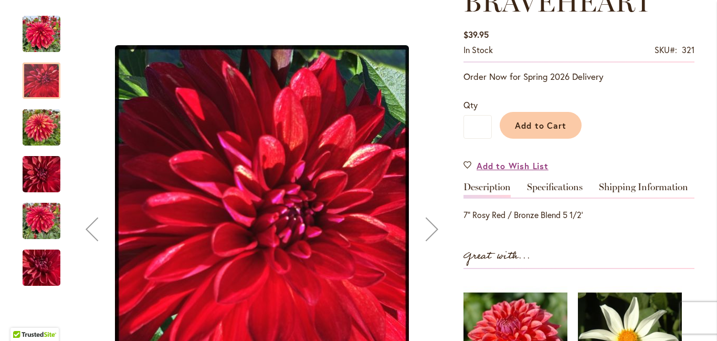
click at [431, 229] on div "Next" at bounding box center [432, 229] width 42 height 42
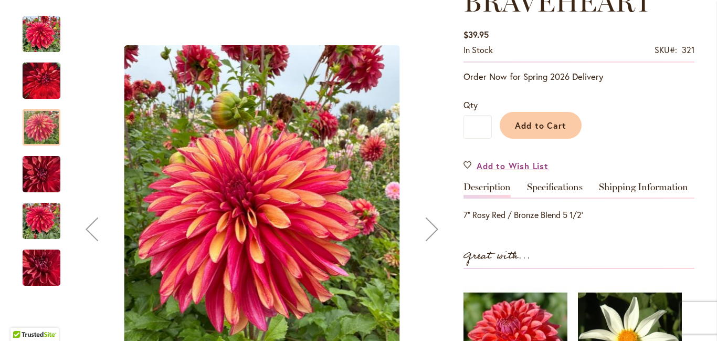
click at [431, 229] on div "Next" at bounding box center [432, 229] width 42 height 42
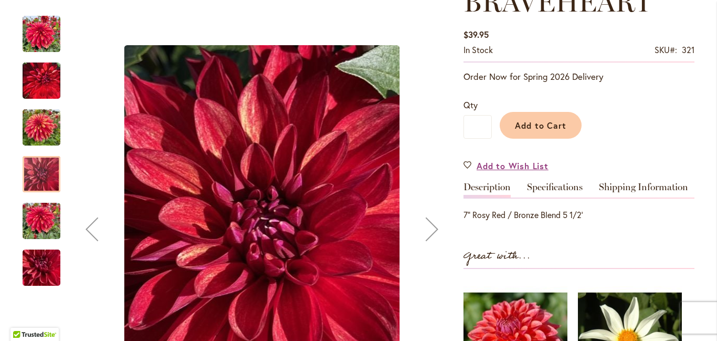
click at [431, 229] on div "Next" at bounding box center [432, 229] width 42 height 42
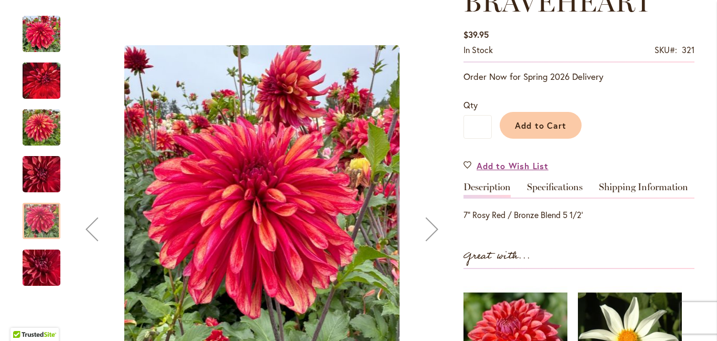
click at [431, 229] on div "Next" at bounding box center [432, 229] width 42 height 42
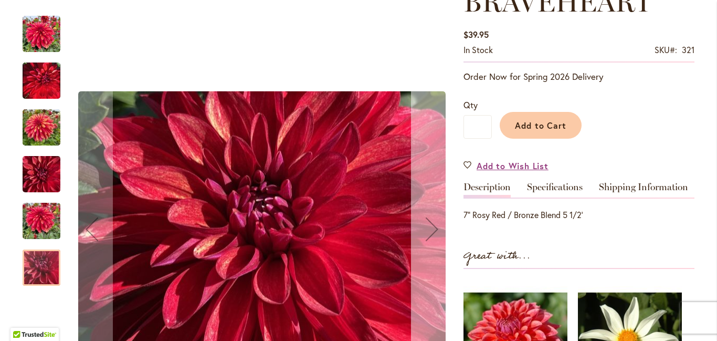
click at [431, 229] on div "Next" at bounding box center [432, 229] width 42 height 42
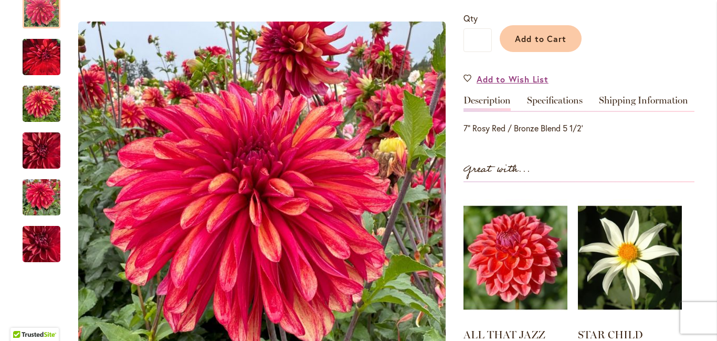
scroll to position [287, 0]
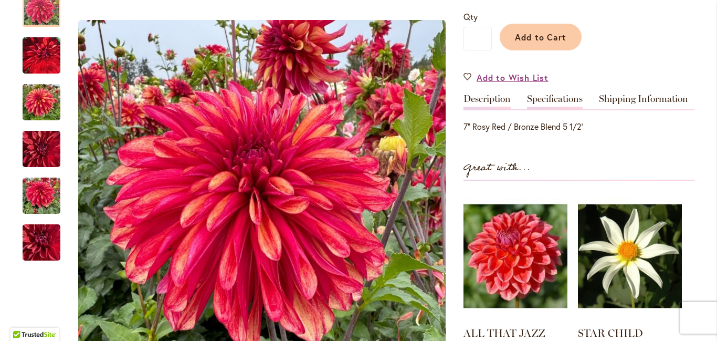
click at [566, 107] on link "Specifications" at bounding box center [555, 101] width 56 height 15
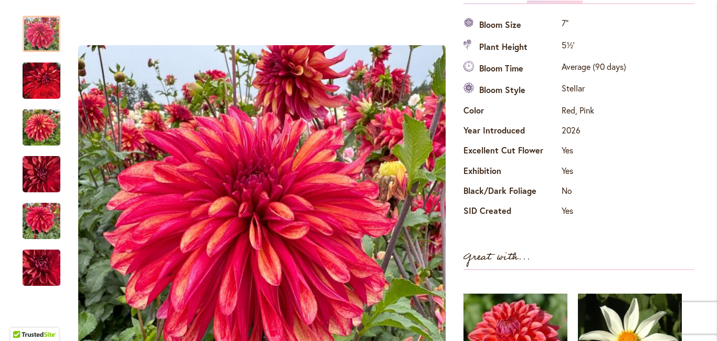
scroll to position [392, 0]
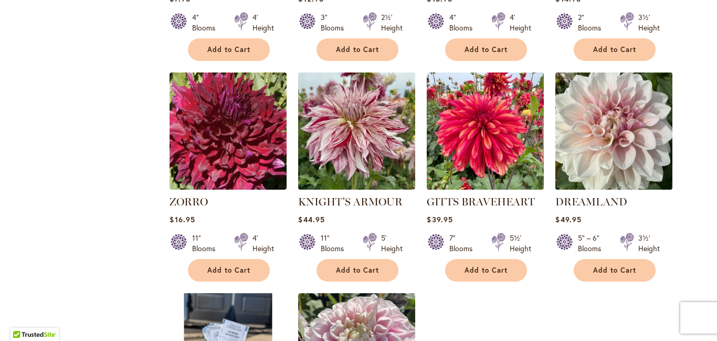
scroll to position [1515, 0]
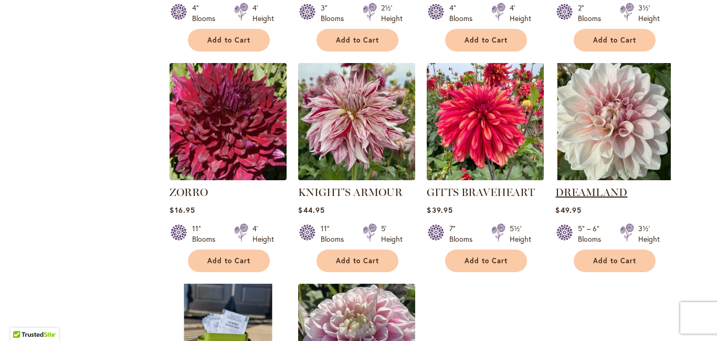
click at [605, 186] on link "DREAMLAND" at bounding box center [591, 192] width 72 height 13
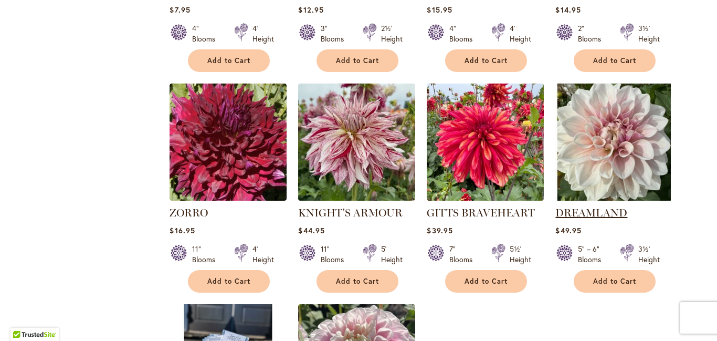
scroll to position [1535, 0]
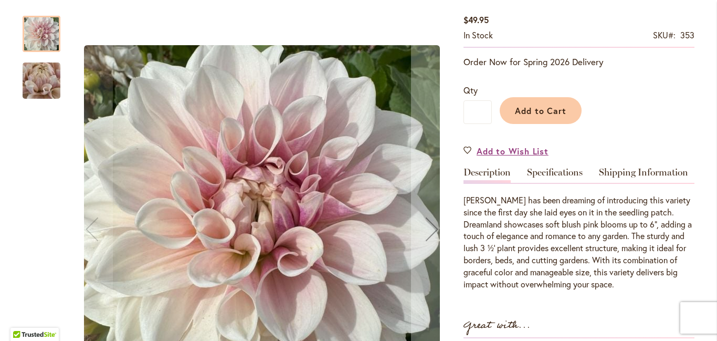
scroll to position [248, 0]
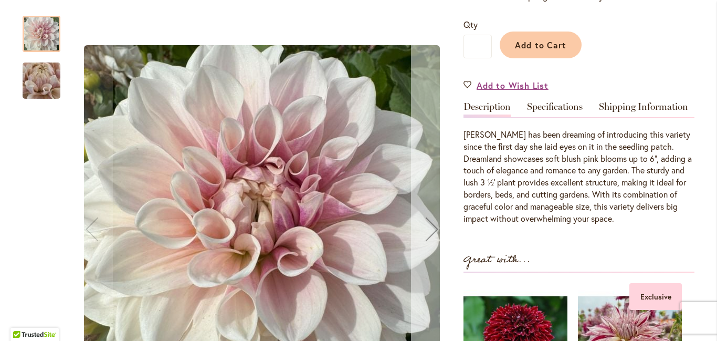
type input "**********"
click at [436, 228] on div "Next" at bounding box center [432, 229] width 42 height 42
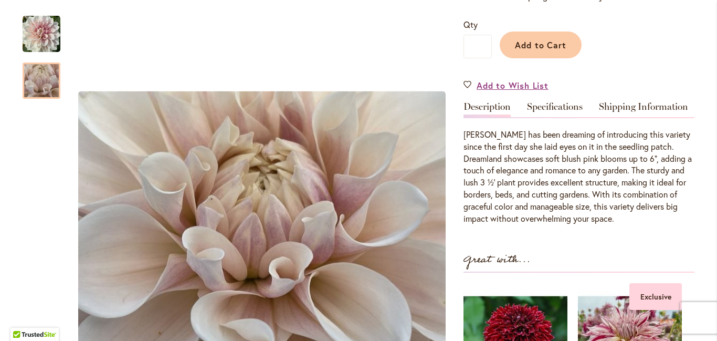
scroll to position [253, 0]
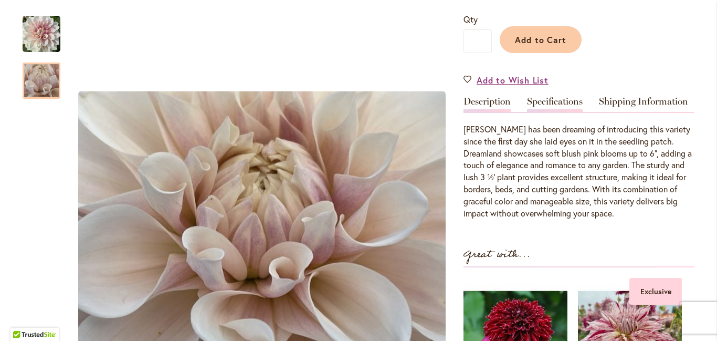
click at [557, 112] on link "Specifications" at bounding box center [555, 104] width 56 height 15
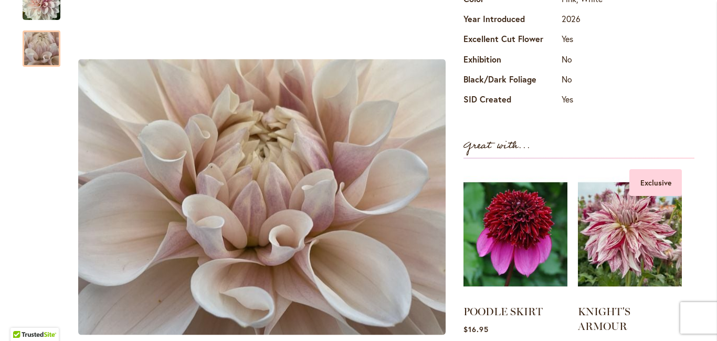
scroll to position [486, 0]
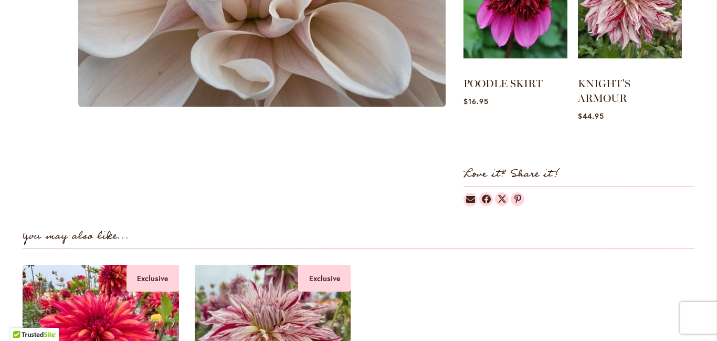
click at [685, 55] on ol "POODLE SKIRT Rating: 100% 4 Reviews $16.95" at bounding box center [578, 40] width 231 height 198
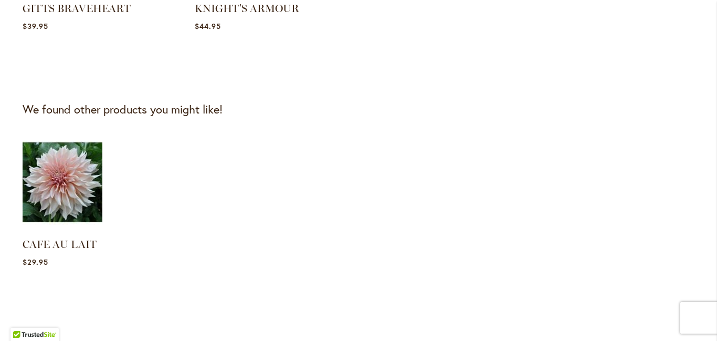
scroll to position [1132, 0]
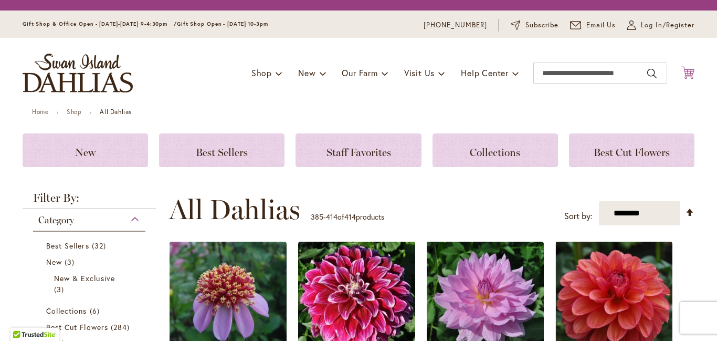
click at [687, 79] on icon "Cart .cls-1 { fill: #231f20; }" at bounding box center [687, 72] width 13 height 13
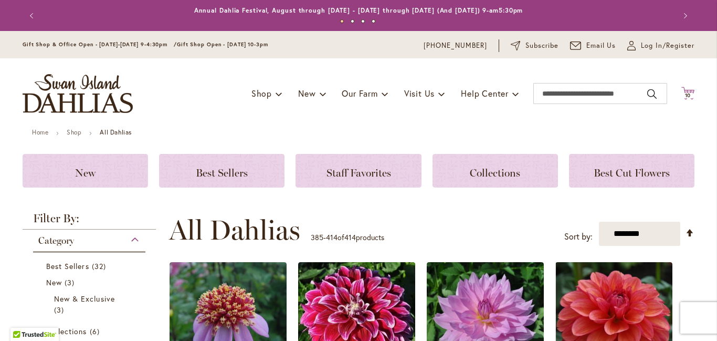
type input "**********"
click at [688, 99] on span "10" at bounding box center [688, 95] width 6 height 7
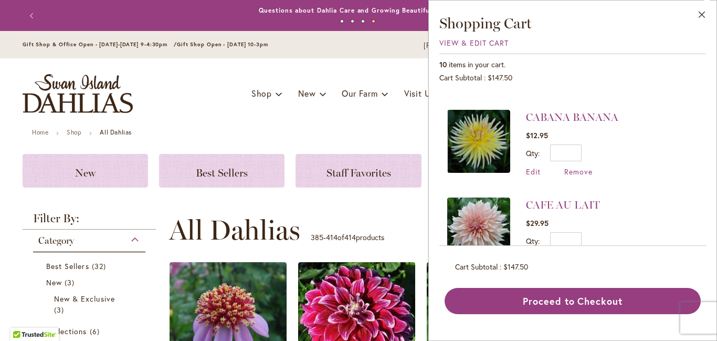
scroll to position [719, 0]
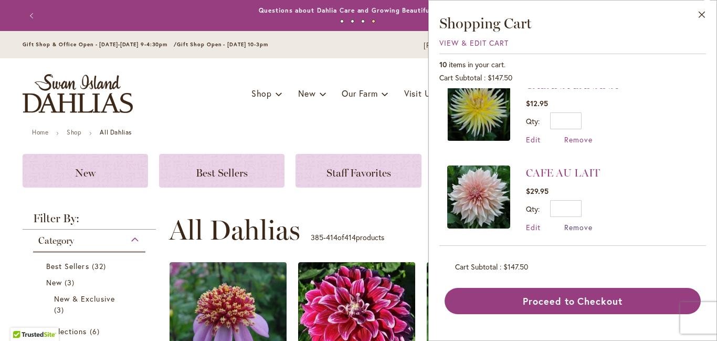
click at [587, 222] on span "Remove" at bounding box center [578, 227] width 28 height 10
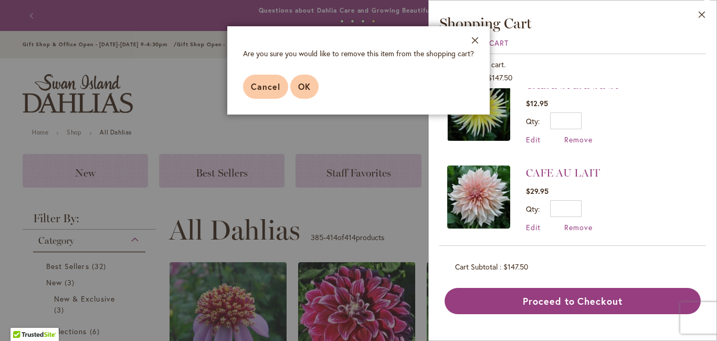
click at [305, 79] on button "OK" at bounding box center [304, 87] width 28 height 24
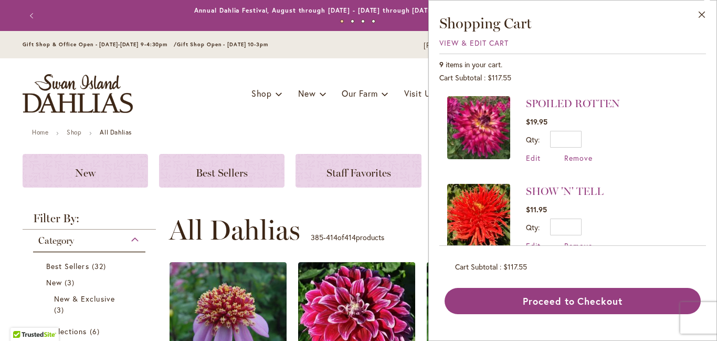
click at [661, 61] on div "9 items in your cart." at bounding box center [572, 64] width 267 height 10
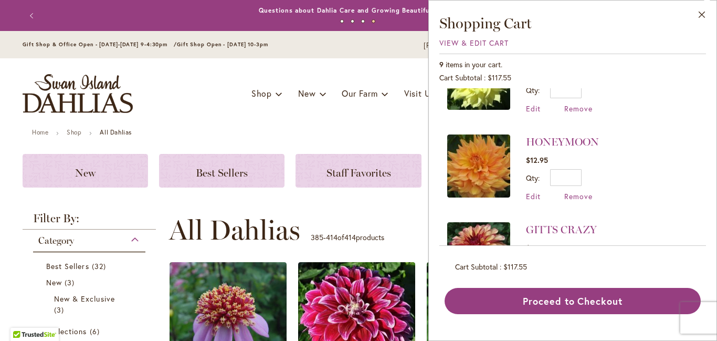
scroll to position [410, 0]
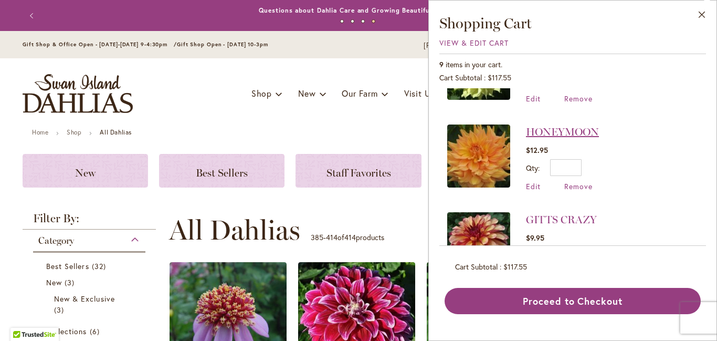
click at [593, 128] on link "HONEYMOON" at bounding box center [562, 131] width 73 height 13
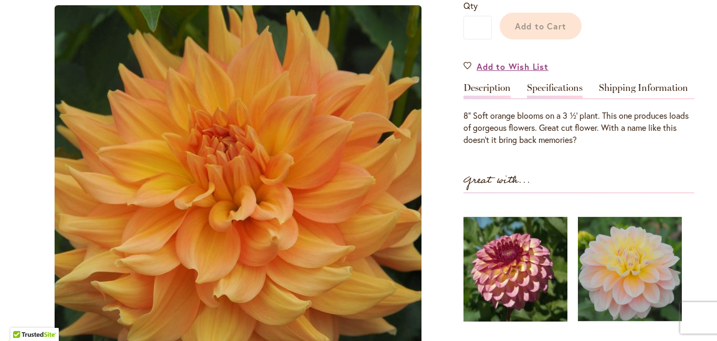
scroll to position [256, 0]
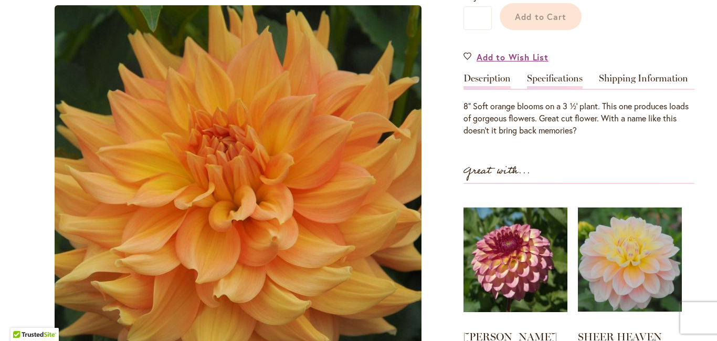
click at [560, 89] on link "Specifications" at bounding box center [555, 80] width 56 height 15
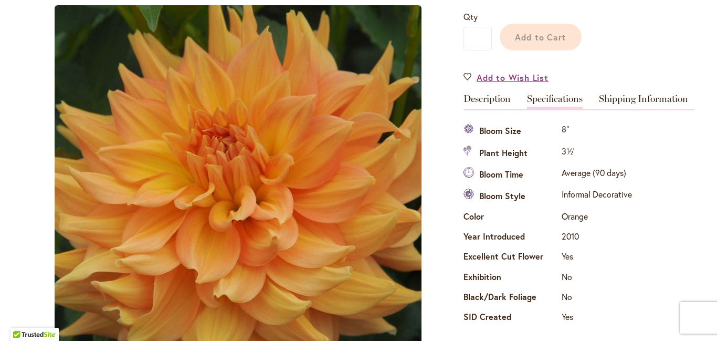
scroll to position [275, 0]
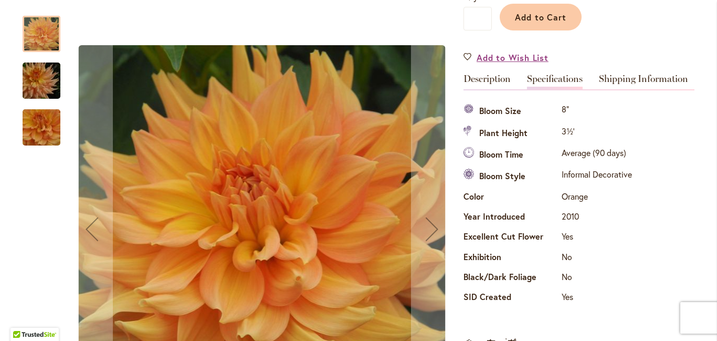
type input "**********"
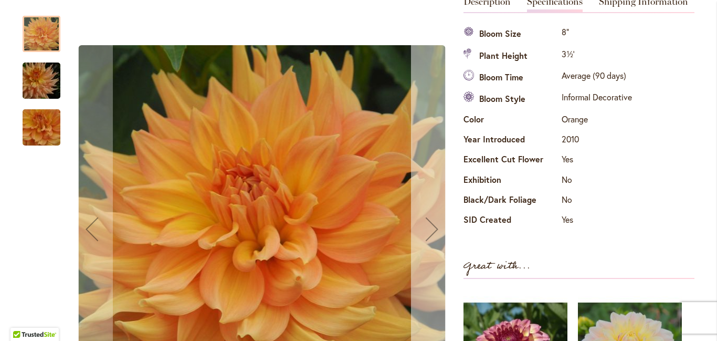
click at [433, 228] on div "Next" at bounding box center [432, 229] width 42 height 42
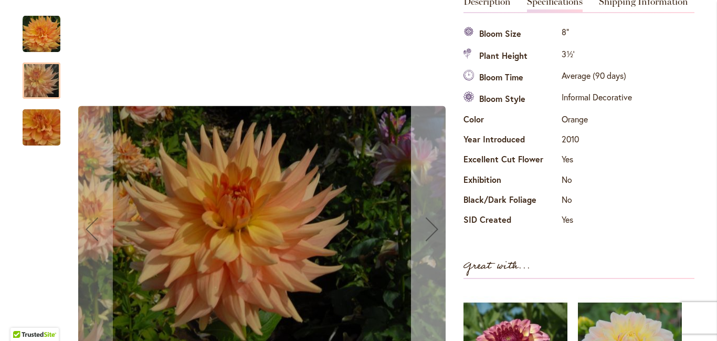
click at [433, 228] on div "Next" at bounding box center [432, 229] width 42 height 42
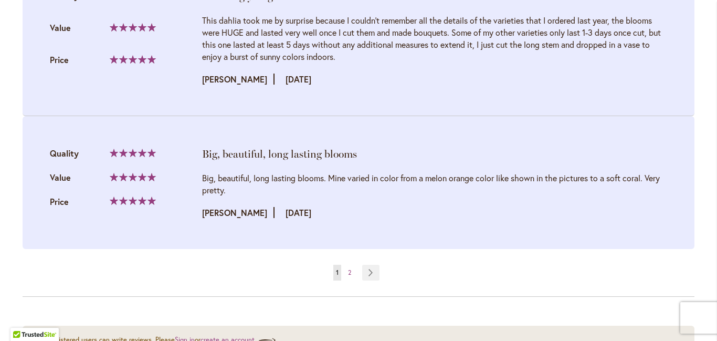
scroll to position [2425, 0]
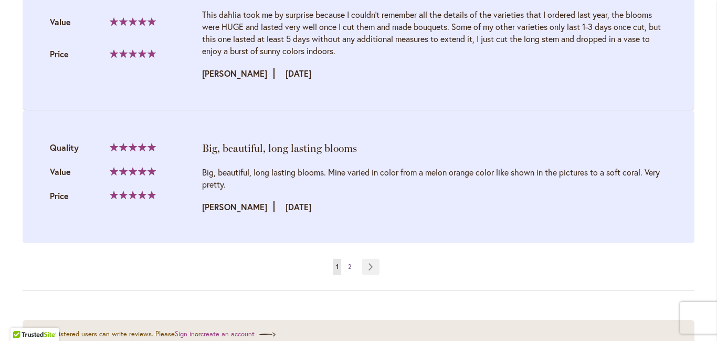
click at [348, 262] on span "2" at bounding box center [349, 266] width 3 height 8
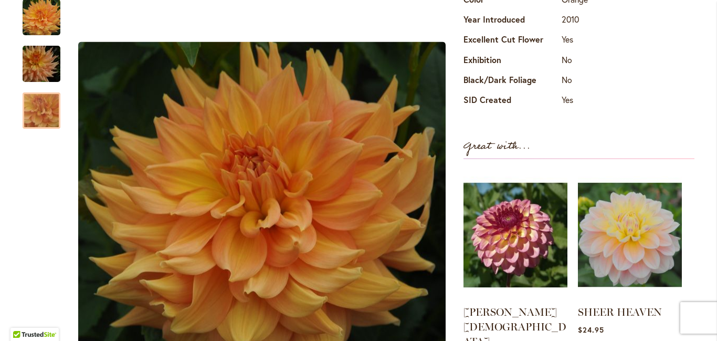
scroll to position [475, 0]
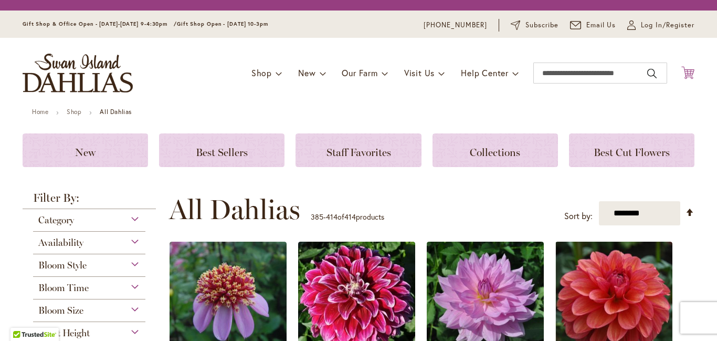
click at [690, 79] on icon at bounding box center [687, 72] width 13 height 13
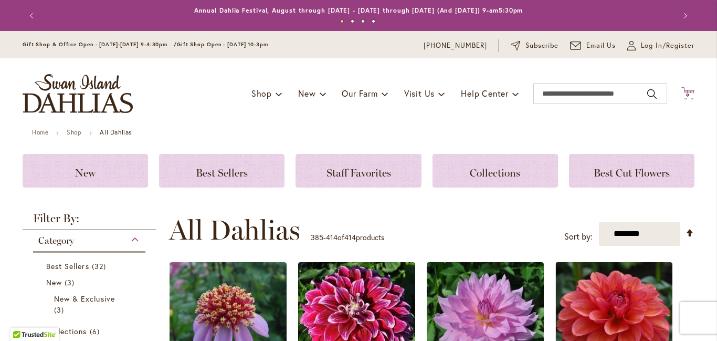
type input "**********"
click at [687, 99] on icon "Cart .cls-1 { fill: #231f20; }" at bounding box center [687, 93] width 13 height 13
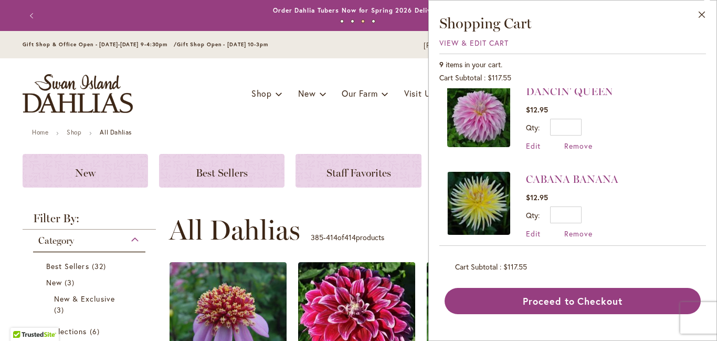
scroll to position [632, 0]
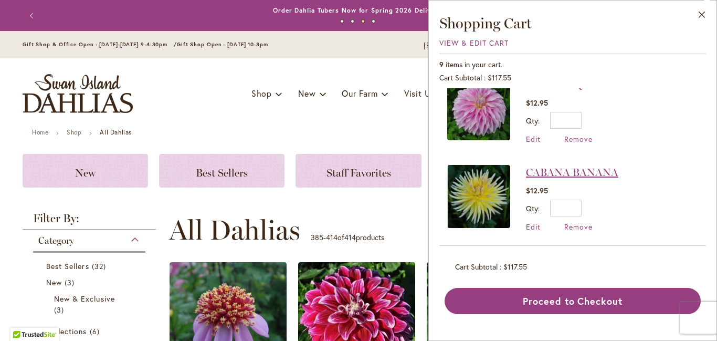
click at [602, 168] on link "CABANA BANANA" at bounding box center [572, 172] width 92 height 13
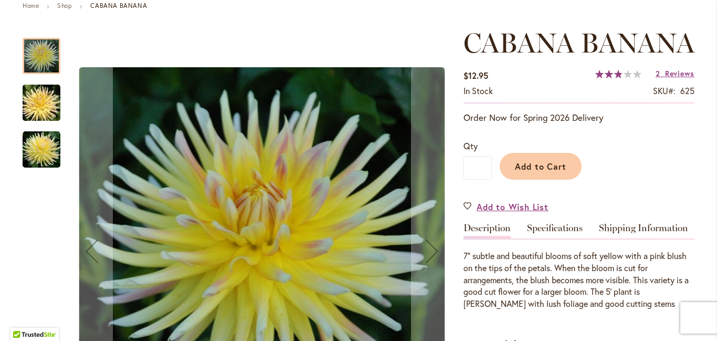
scroll to position [177, 0]
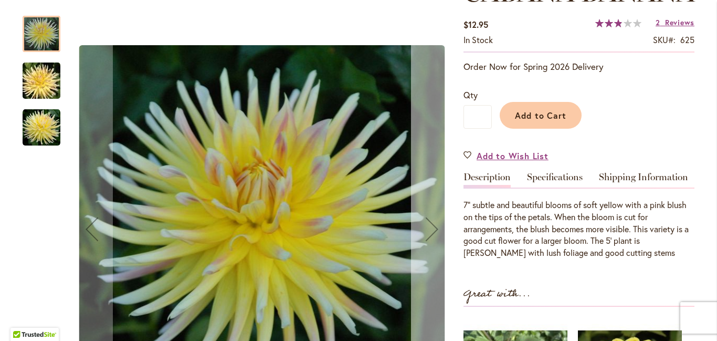
type input "**********"
click at [432, 229] on div "Next" at bounding box center [432, 229] width 42 height 42
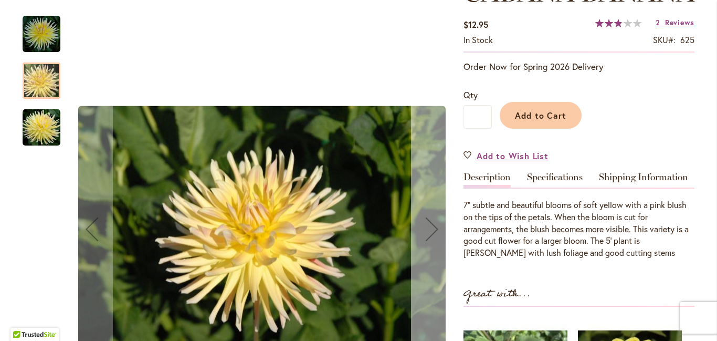
click at [432, 229] on div "Next" at bounding box center [432, 229] width 42 height 42
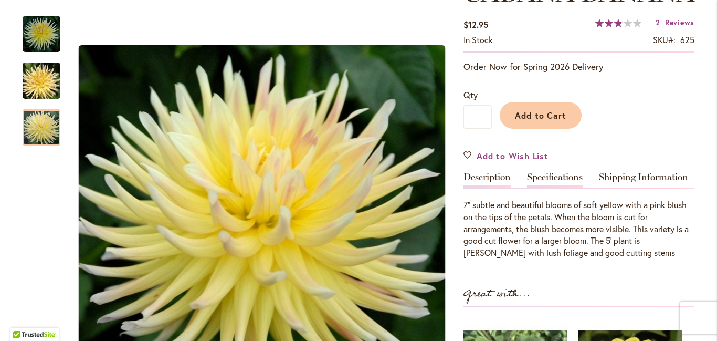
click at [566, 187] on link "Specifications" at bounding box center [555, 179] width 56 height 15
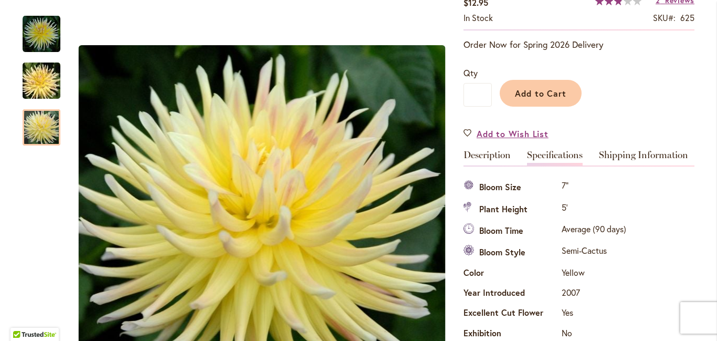
scroll to position [0, 0]
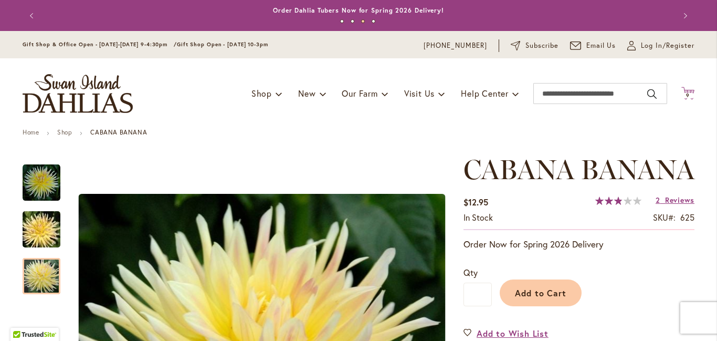
click at [686, 99] on span "9" at bounding box center [688, 95] width 4 height 7
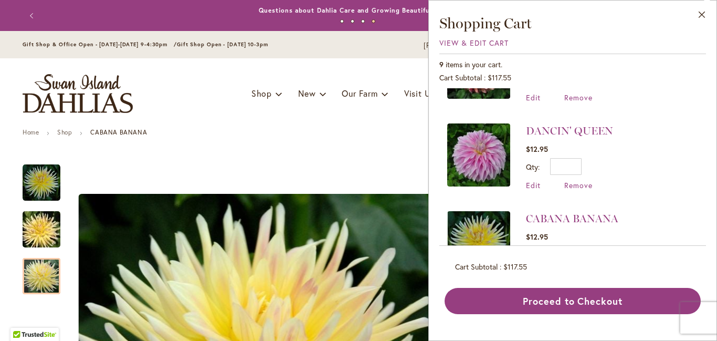
scroll to position [586, 0]
click at [598, 125] on link "DANCIN' QUEEN" at bounding box center [569, 131] width 87 height 13
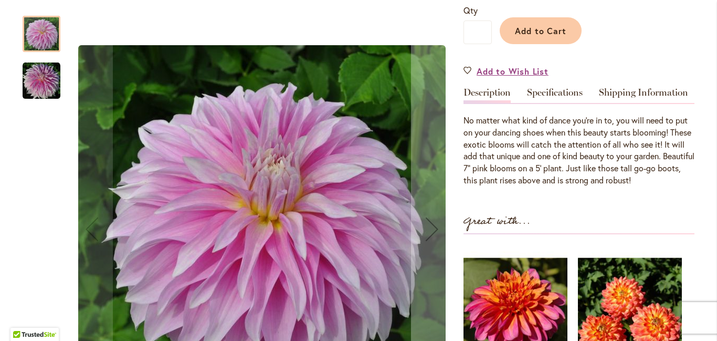
scroll to position [264, 0]
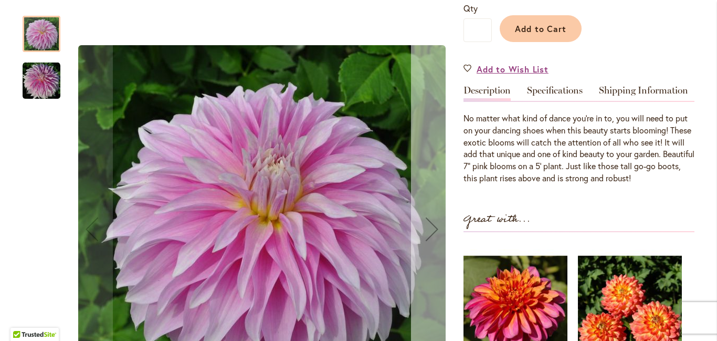
type input "**********"
click at [434, 225] on div "Next" at bounding box center [432, 229] width 42 height 42
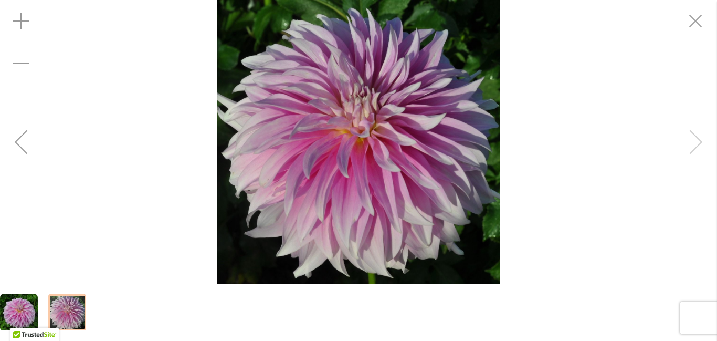
click at [694, 138] on div "Dancin' Queen" at bounding box center [358, 141] width 717 height 283
click at [19, 143] on div "Previous" at bounding box center [21, 142] width 42 height 42
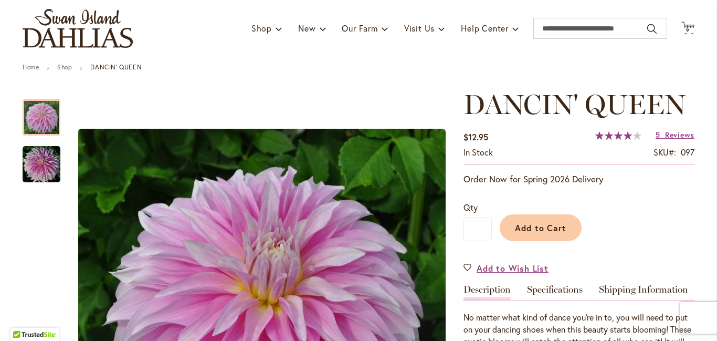
scroll to position [64, 0]
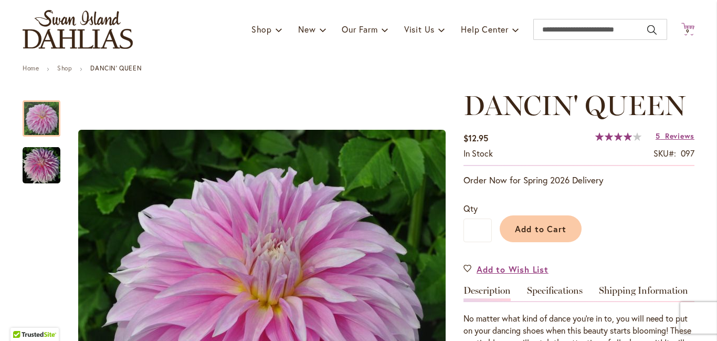
click at [686, 35] on span "9" at bounding box center [688, 31] width 4 height 7
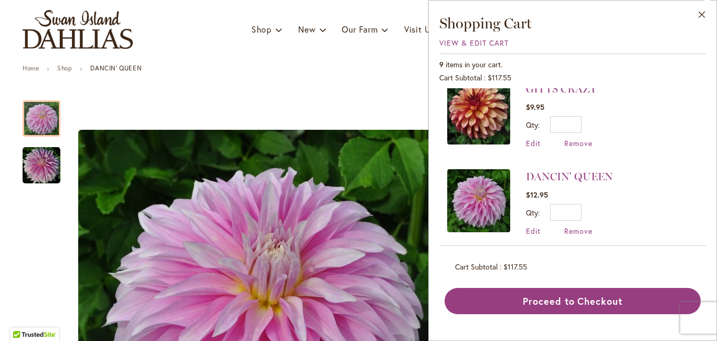
scroll to position [543, 0]
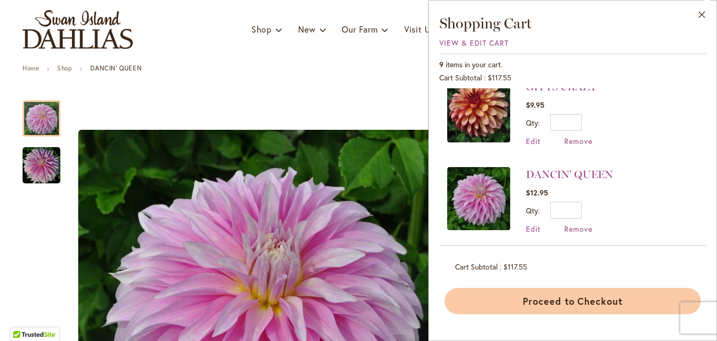
click at [574, 297] on button "Proceed to Checkout" at bounding box center [572, 301] width 256 height 26
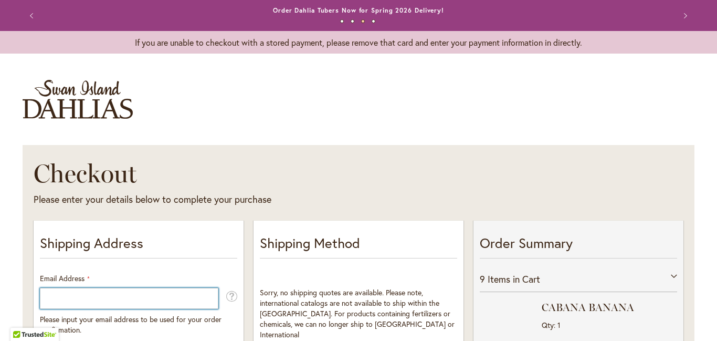
type input "**********"
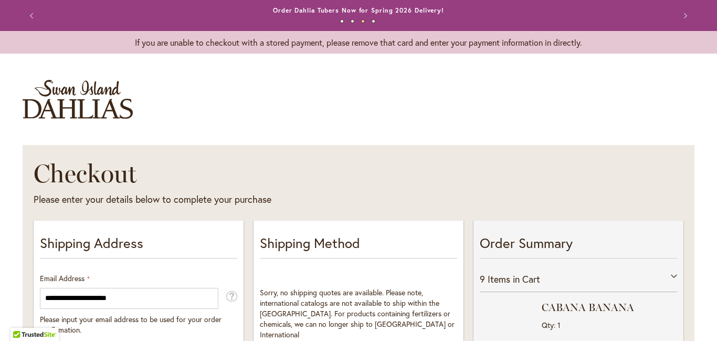
click at [448, 170] on h1 "Checkout" at bounding box center [264, 172] width 461 height 31
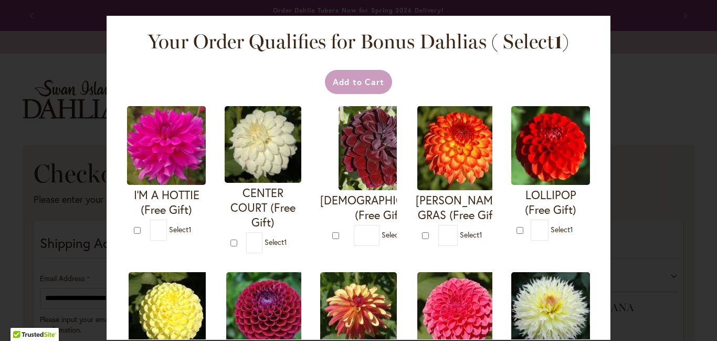
click at [206, 170] on form "I'M A HOTTIE (Free Gift) * 1" at bounding box center [166, 173] width 79 height 134
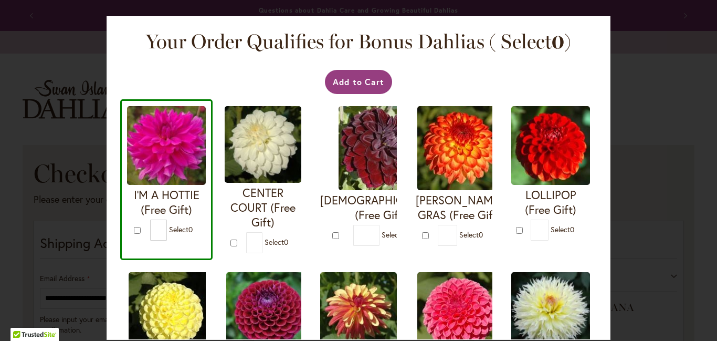
type input "*"
select select "**"
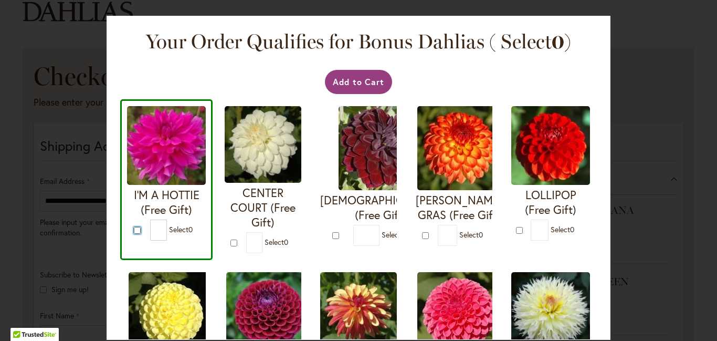
type input "*"
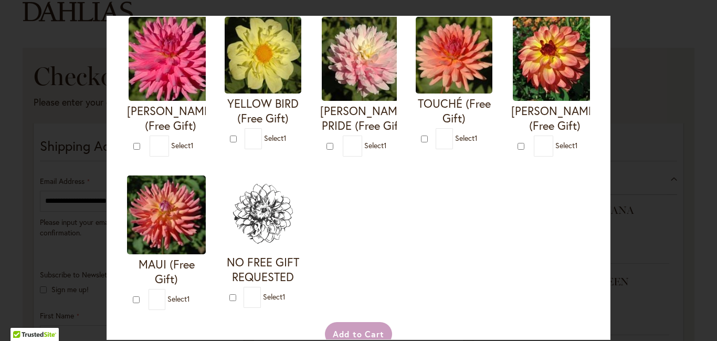
scroll to position [417, 0]
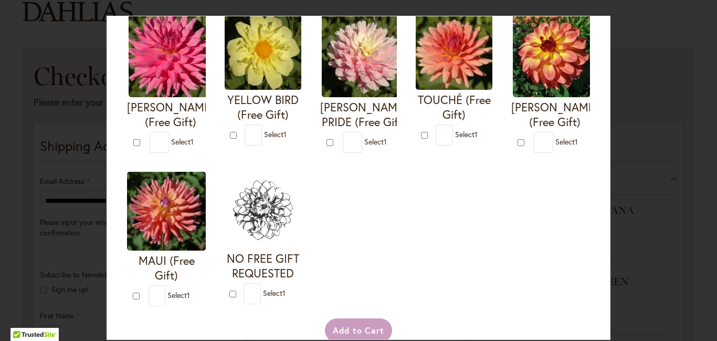
type input "*"
click at [659, 96] on div "Your Order Qualifies for Bonus Dahlias ( Select 0 ) Add to Cart I'M A HOTTIE (F…" at bounding box center [358, 170] width 717 height 341
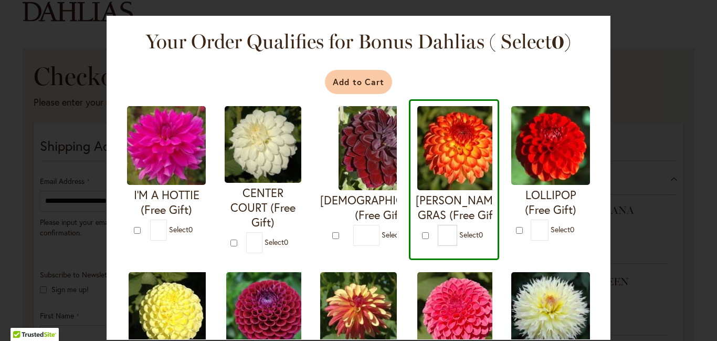
click at [367, 71] on button "Add to Cart" at bounding box center [359, 82] width 68 height 24
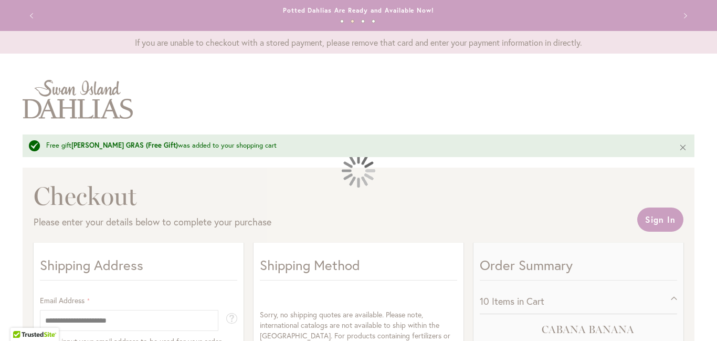
select select "**"
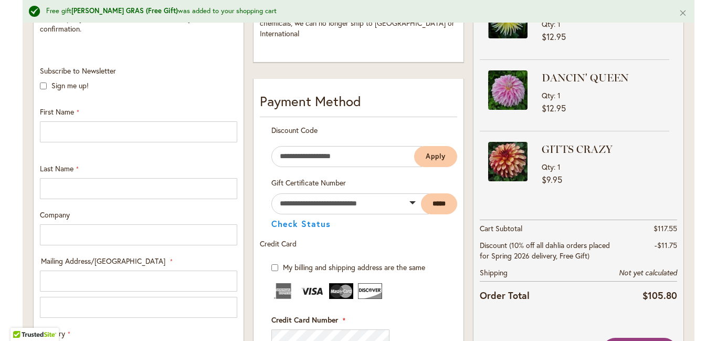
scroll to position [323, 0]
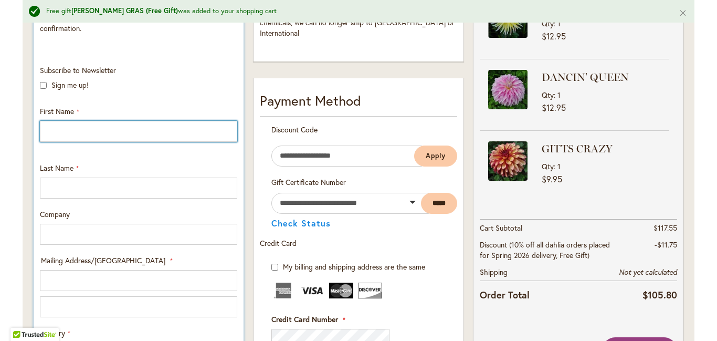
click at [83, 131] on input "First Name" at bounding box center [138, 131] width 197 height 21
type input "****"
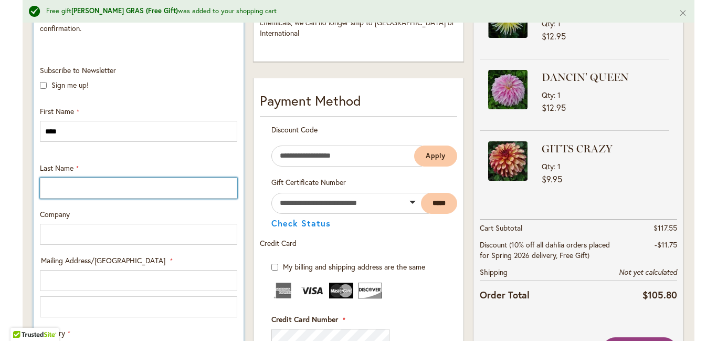
type input "*****"
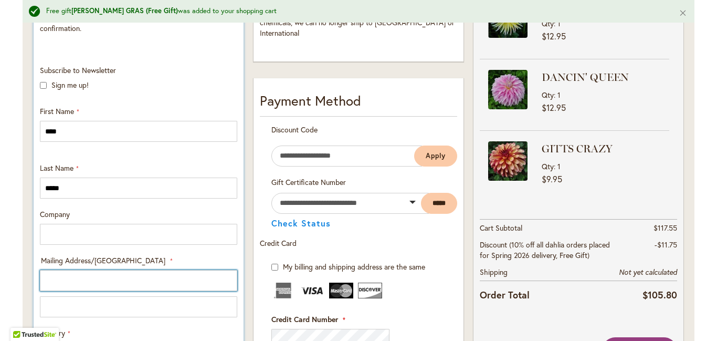
type input "**********"
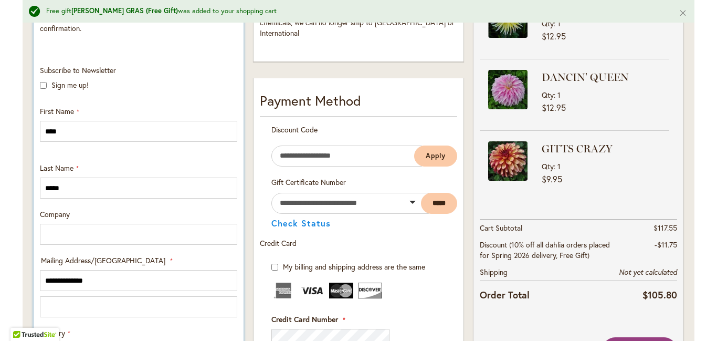
select select "**"
type input "**********"
type input "*****"
type input "**********"
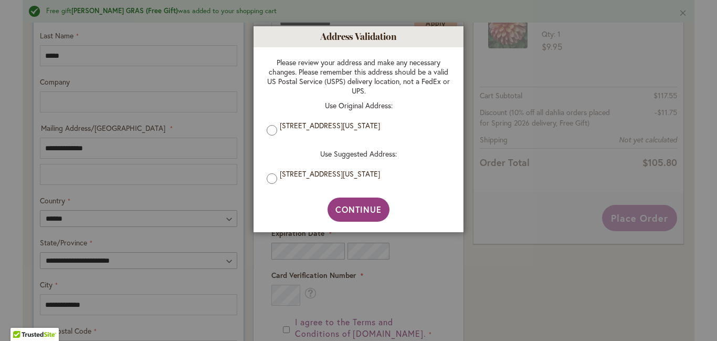
scroll to position [458, 0]
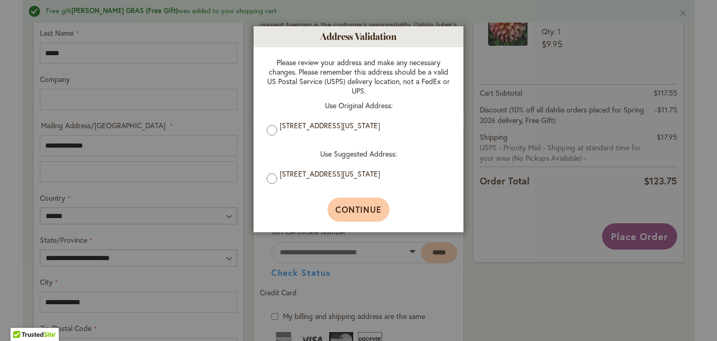
click at [340, 208] on span "Continue" at bounding box center [358, 209] width 47 height 11
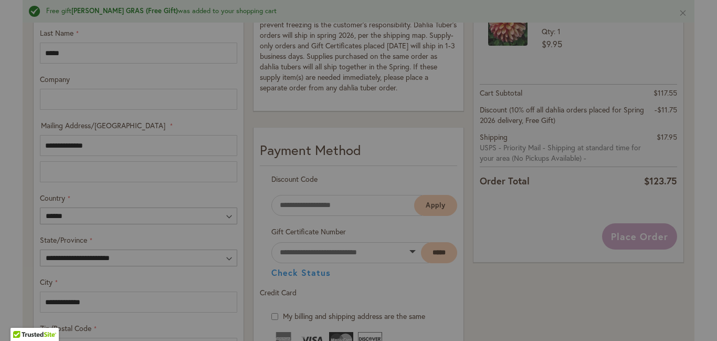
type input "**********"
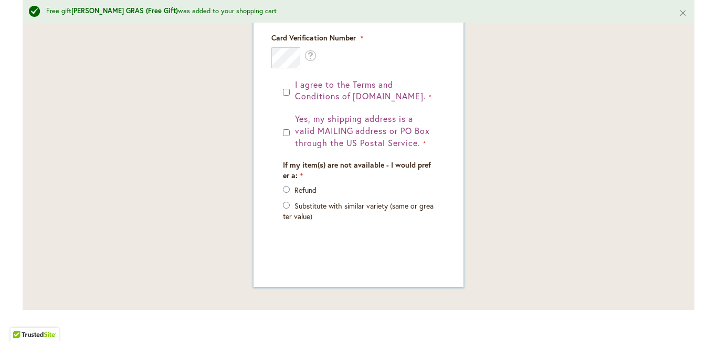
scroll to position [884, 0]
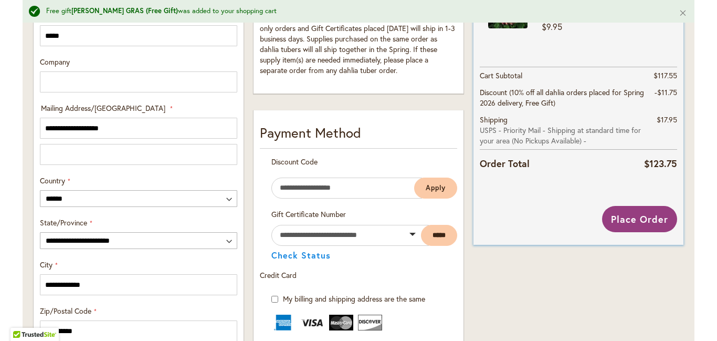
scroll to position [475, 0]
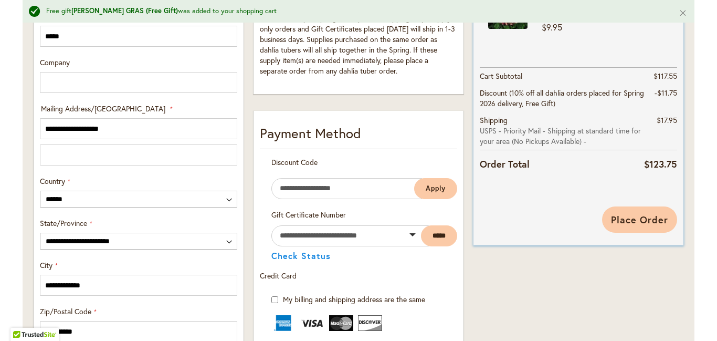
click at [632, 226] on span "Place Order" at bounding box center [639, 219] width 57 height 13
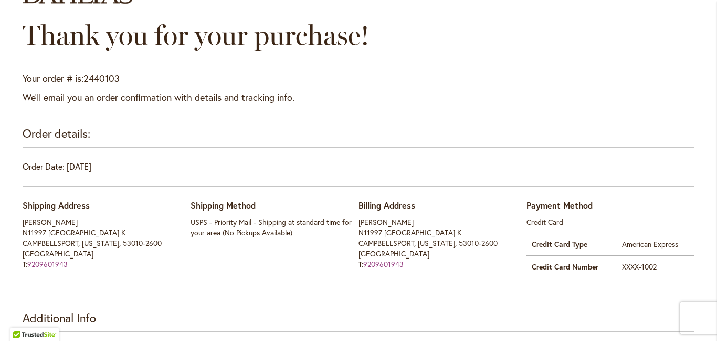
scroll to position [120, 0]
